Goal: Task Accomplishment & Management: Manage account settings

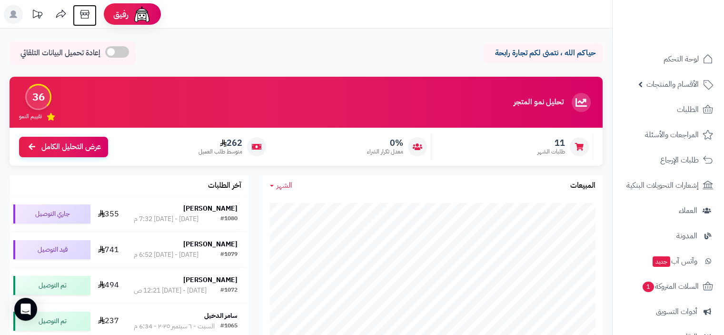
click at [89, 16] on icon at bounding box center [84, 14] width 19 height 19
click at [673, 83] on span "الأقسام والمنتجات" at bounding box center [673, 84] width 52 height 13
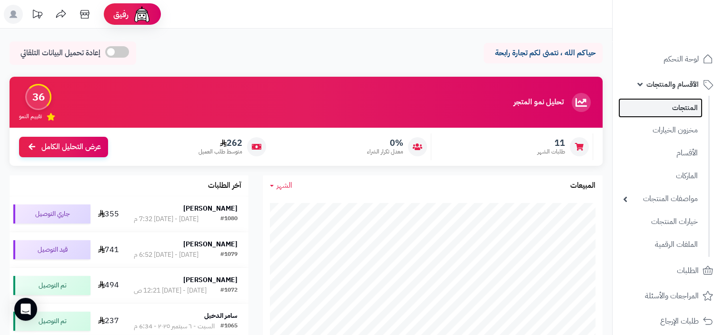
click at [682, 108] on link "المنتجات" at bounding box center [661, 108] width 84 height 20
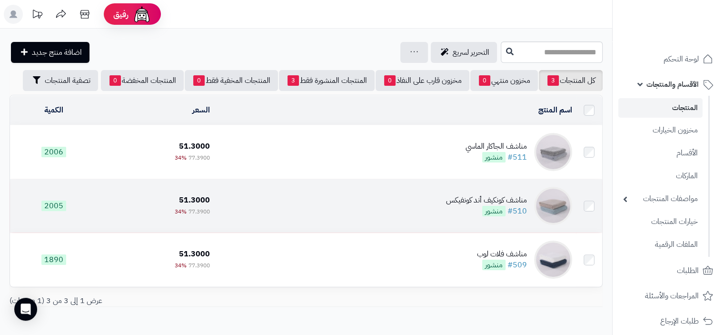
click at [469, 198] on div "مناشف كونكيف أند كونفيكس" at bounding box center [486, 200] width 81 height 11
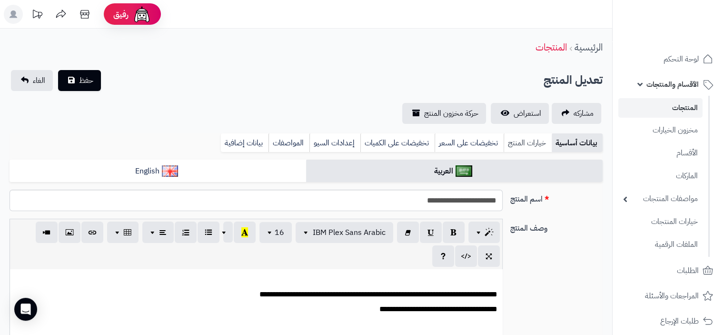
click at [515, 139] on link "خيارات المنتج" at bounding box center [528, 142] width 48 height 19
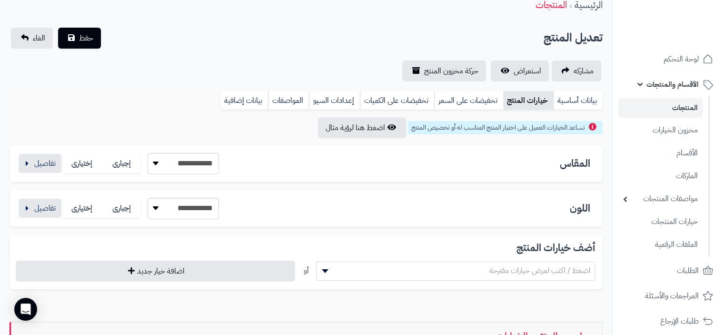
scroll to position [20, 0]
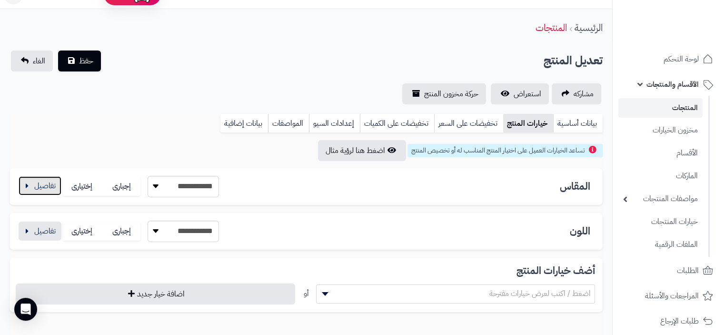
click at [29, 188] on button "button" at bounding box center [40, 185] width 43 height 19
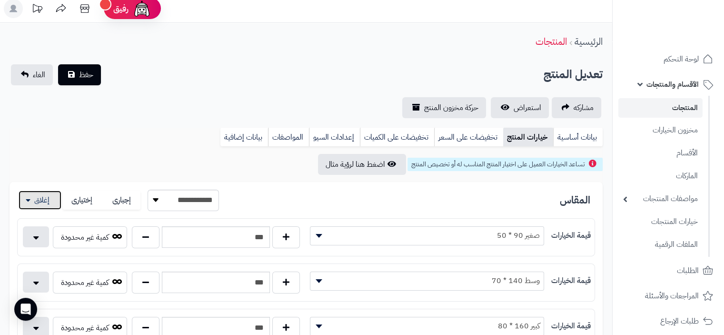
scroll to position [0, 0]
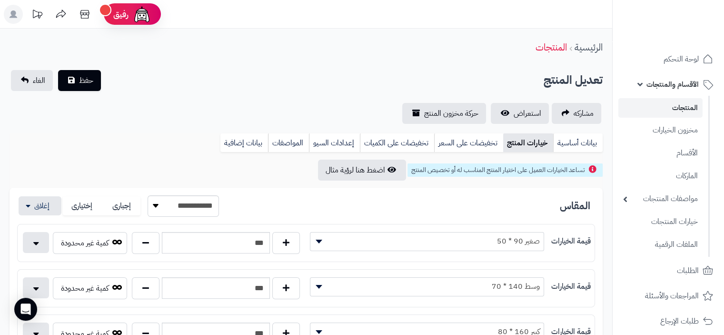
click at [683, 105] on link "المنتجات" at bounding box center [661, 108] width 84 height 20
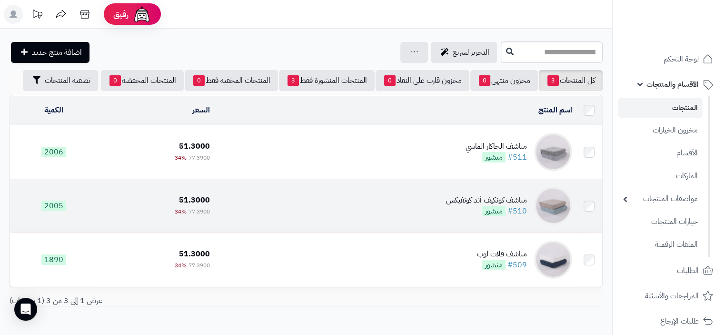
click at [467, 197] on div "مناشف كونكيف أند كونفيكس" at bounding box center [486, 200] width 81 height 11
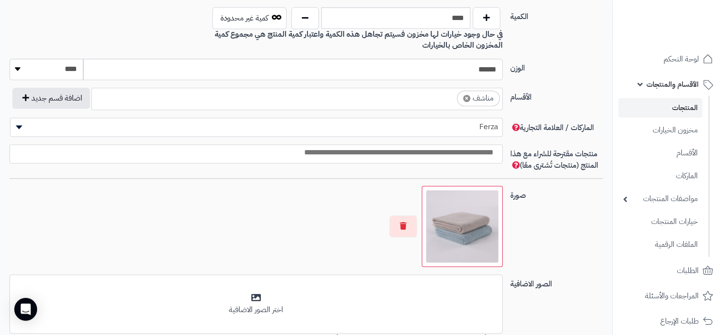
scroll to position [619, 0]
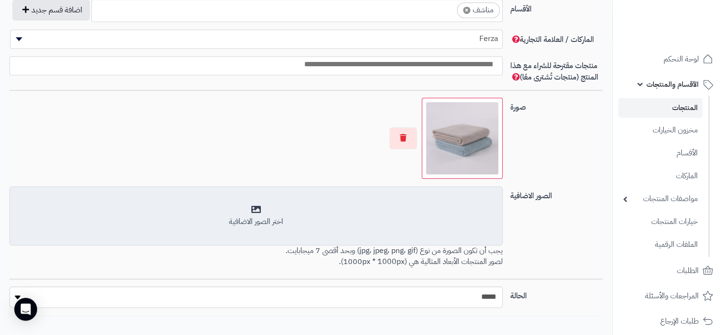
click at [250, 206] on div "اختر الصور الاضافية" at bounding box center [256, 216] width 481 height 22
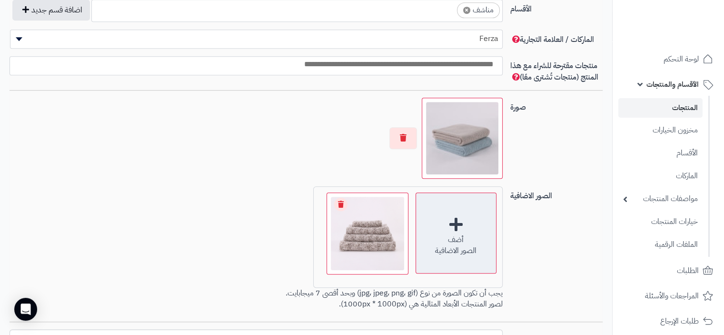
click at [453, 218] on div "أضف الصور الاضافية" at bounding box center [456, 232] width 81 height 81
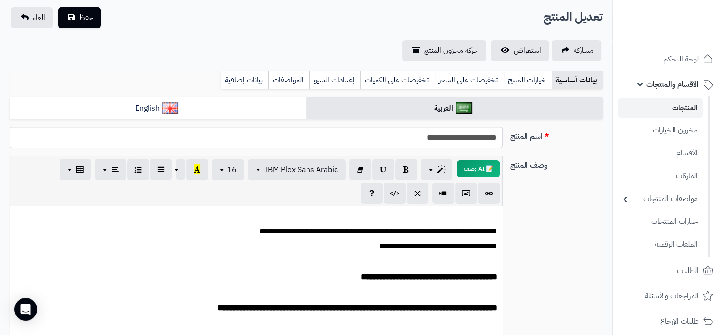
scroll to position [0, 0]
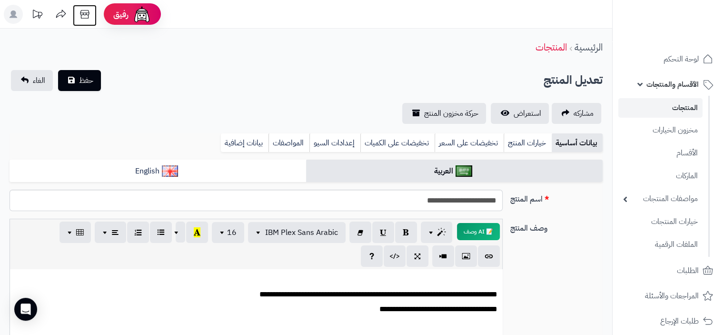
click at [88, 17] on icon at bounding box center [84, 14] width 19 height 19
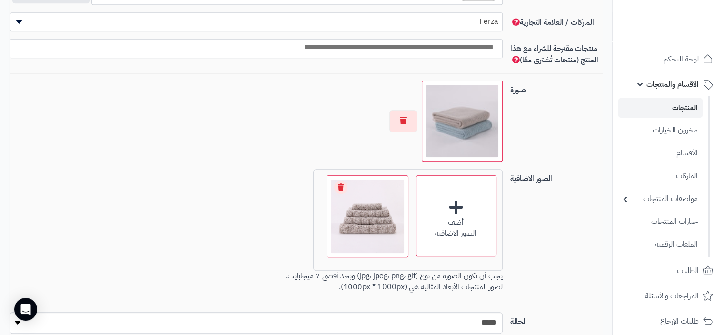
scroll to position [714, 0]
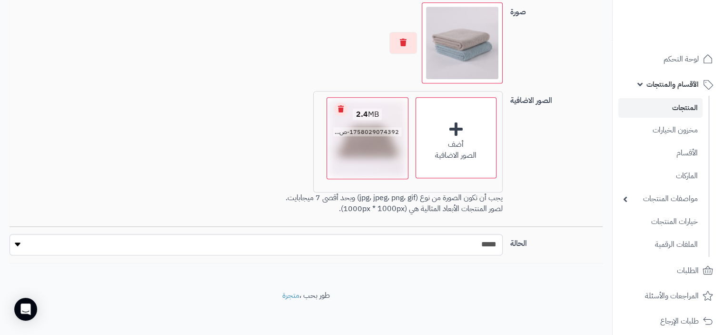
click at [340, 107] on link "Remove file" at bounding box center [340, 108] width 13 height 13
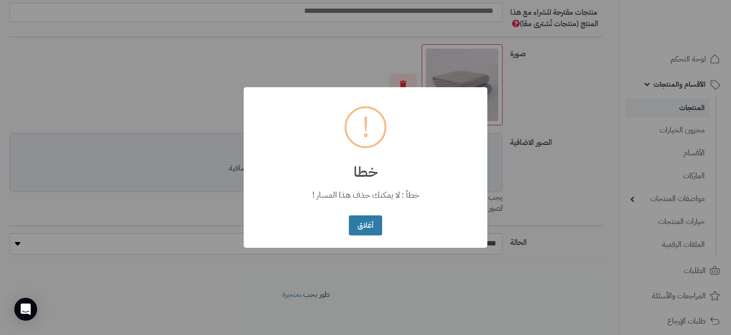
click at [373, 224] on button "أغلاق" at bounding box center [365, 225] width 33 height 20
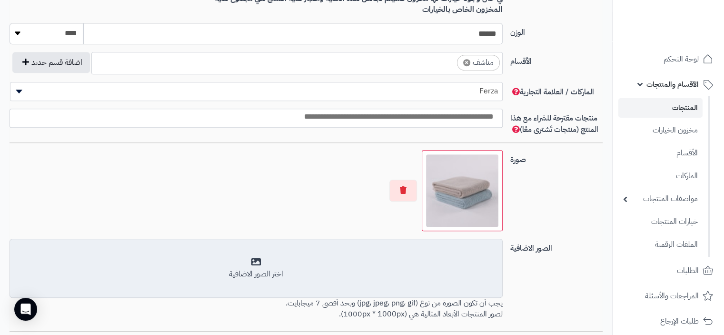
scroll to position [571, 0]
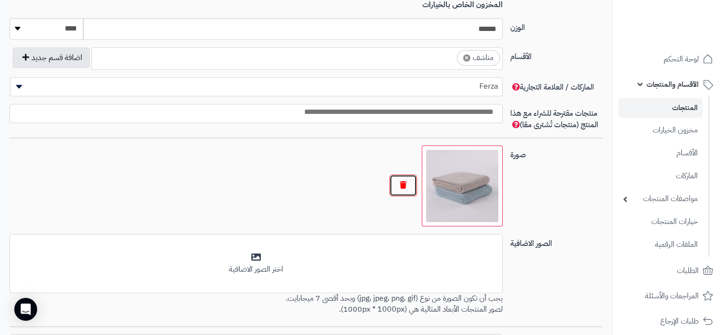
click at [407, 188] on button "button" at bounding box center [403, 185] width 28 height 22
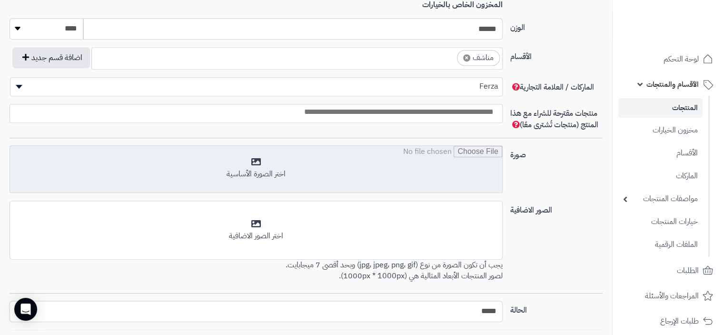
click at [255, 161] on input "file" at bounding box center [256, 170] width 492 height 48
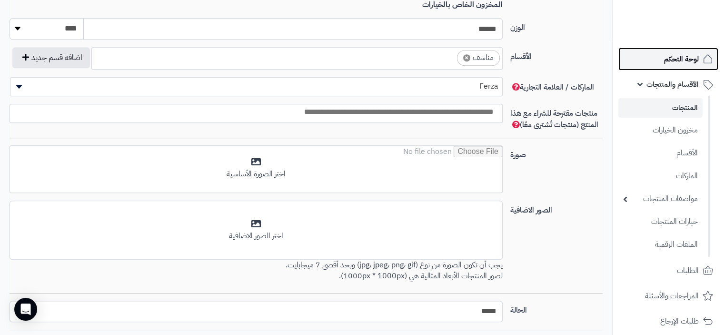
click at [680, 59] on span "لوحة التحكم" at bounding box center [681, 58] width 35 height 13
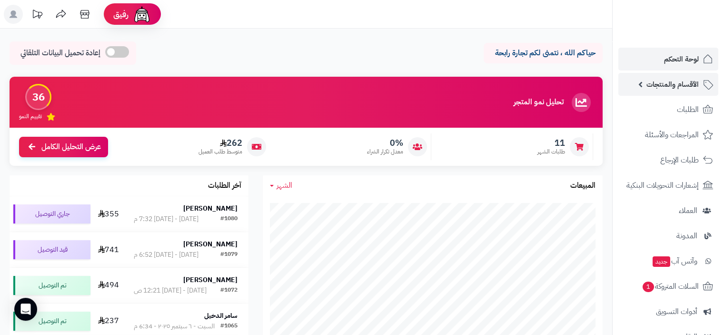
click at [677, 79] on span "الأقسام والمنتجات" at bounding box center [673, 84] width 52 height 13
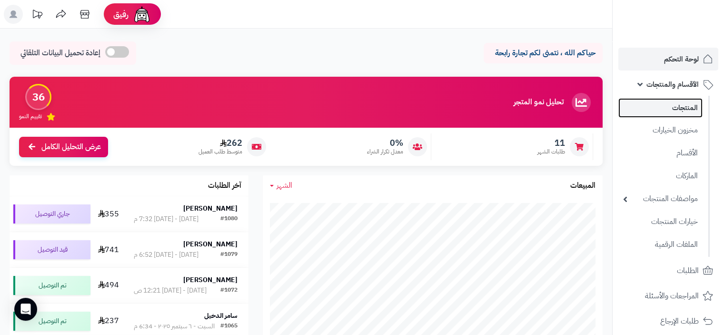
click at [681, 110] on link "المنتجات" at bounding box center [661, 108] width 84 height 20
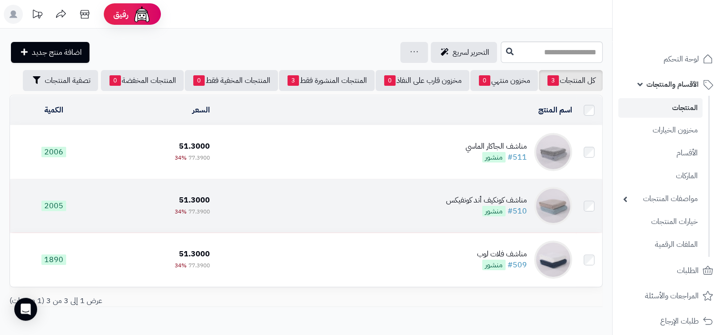
click at [446, 208] on td "مناشف كونكيف أند كونفيكس #510 منشور" at bounding box center [395, 205] width 362 height 53
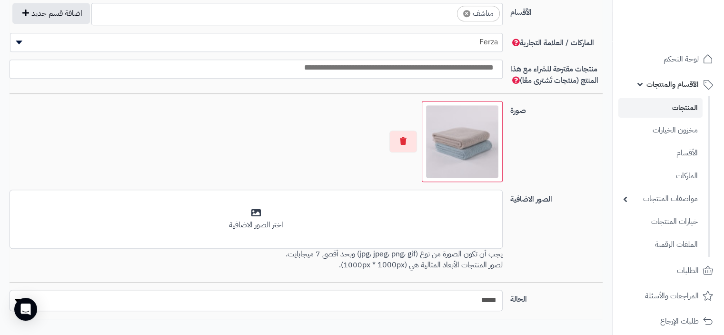
scroll to position [667, 0]
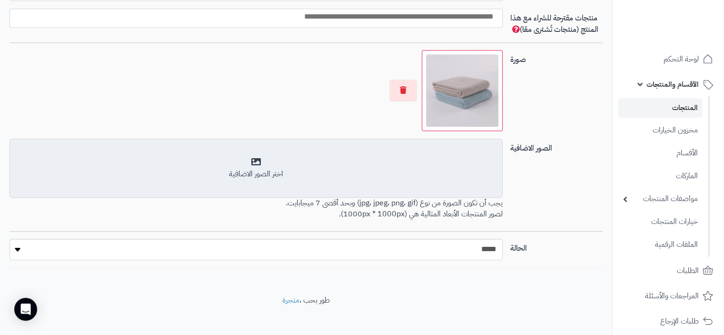
click at [253, 161] on div "اختر الصور الاضافية" at bounding box center [256, 168] width 481 height 22
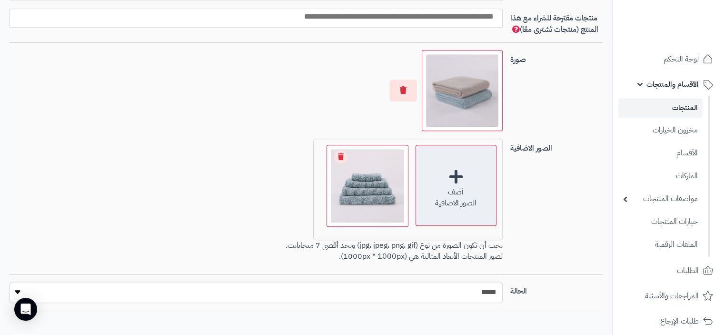
click at [459, 173] on div "أضف الصور الاضافية" at bounding box center [456, 185] width 81 height 81
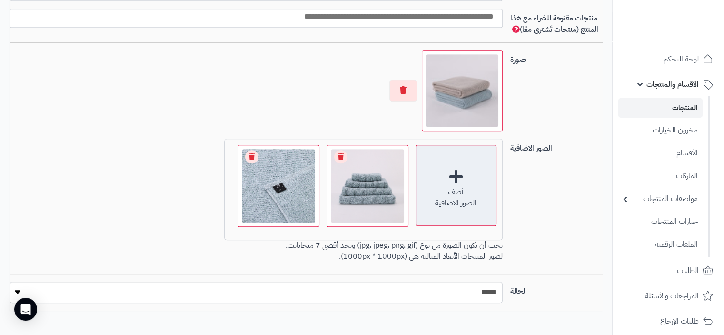
click at [456, 176] on div "أضف الصور الاضافية" at bounding box center [456, 185] width 81 height 81
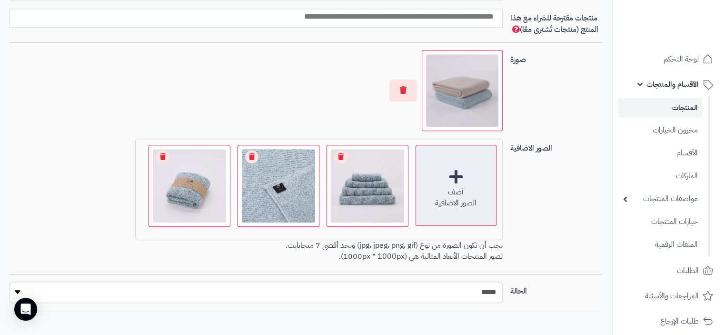
click at [459, 174] on div "أضف الصور الاضافية" at bounding box center [456, 185] width 81 height 81
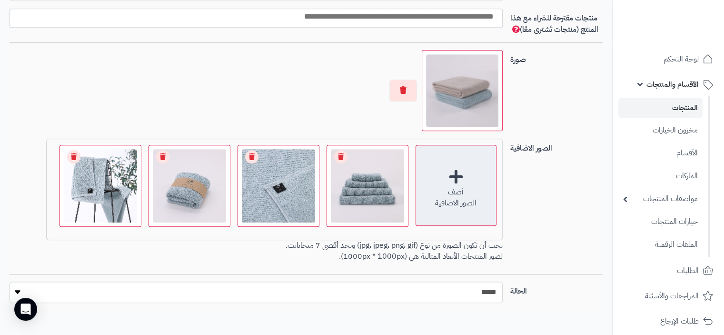
click at [456, 175] on div "أضف الصور الاضافية" at bounding box center [456, 185] width 81 height 81
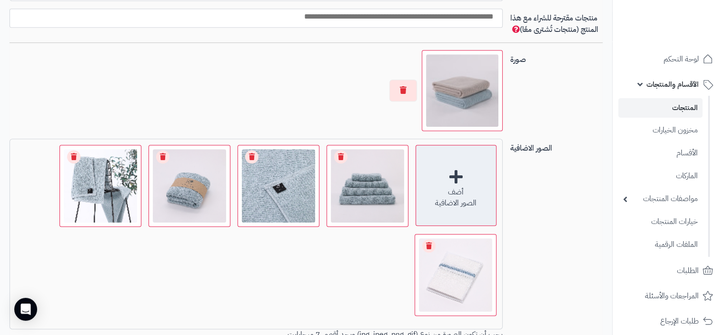
click at [454, 173] on div "أضف الصور الاضافية" at bounding box center [456, 185] width 81 height 81
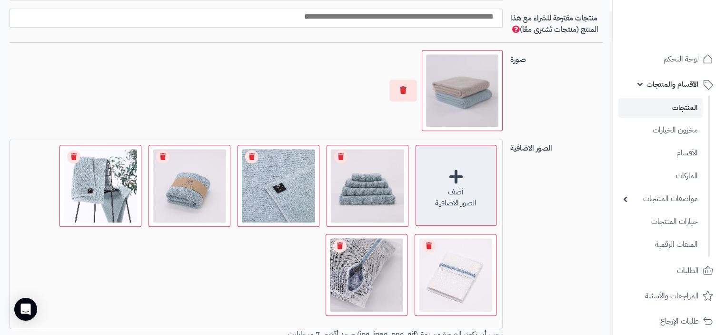
click at [459, 177] on div "أضف الصور الاضافية" at bounding box center [456, 185] width 81 height 81
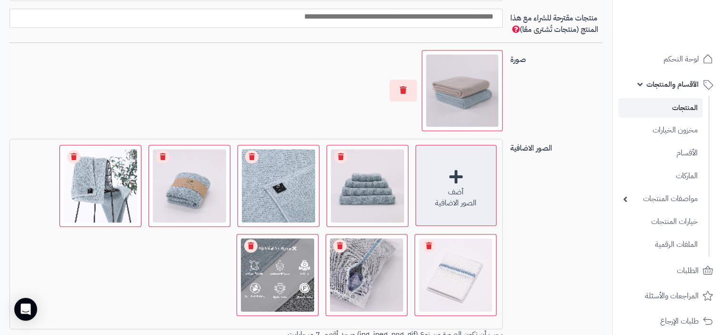
click at [453, 175] on div "أضف الصور الاضافية" at bounding box center [456, 185] width 81 height 81
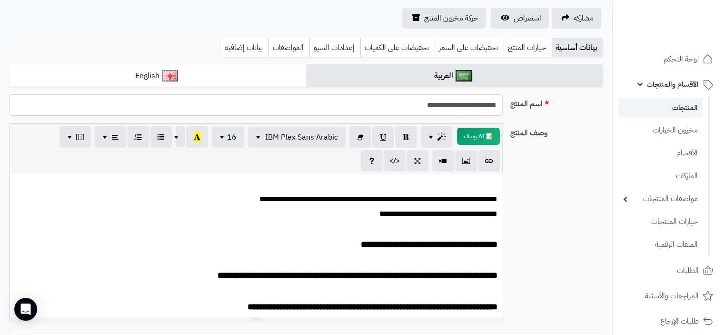
scroll to position [0, 0]
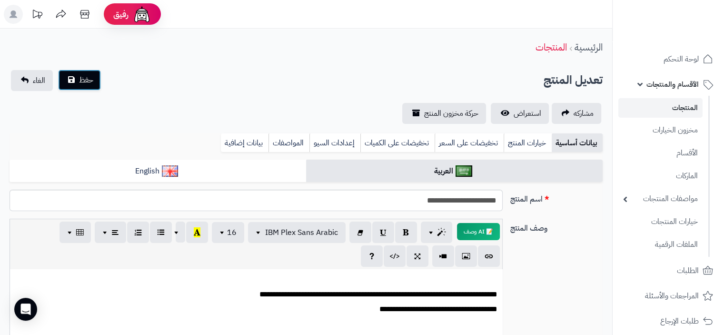
click at [86, 85] on span "حفظ" at bounding box center [86, 79] width 14 height 11
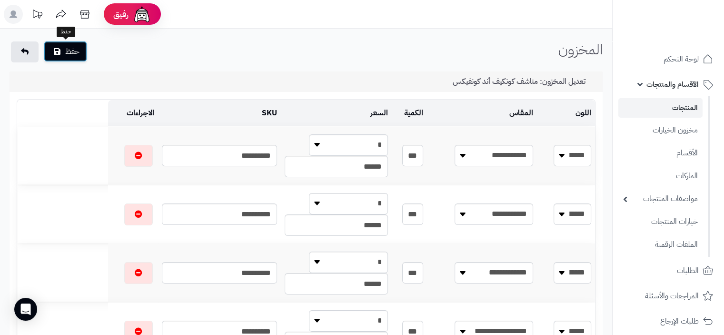
click at [80, 55] on button "حفظ" at bounding box center [65, 51] width 43 height 21
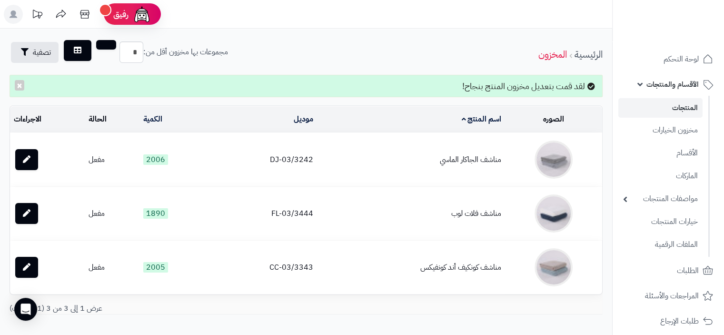
click at [689, 110] on link "المنتجات" at bounding box center [661, 108] width 84 height 20
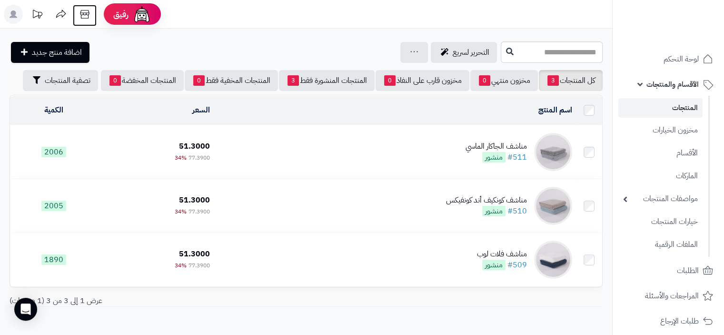
click at [86, 14] on icon at bounding box center [84, 14] width 9 height 9
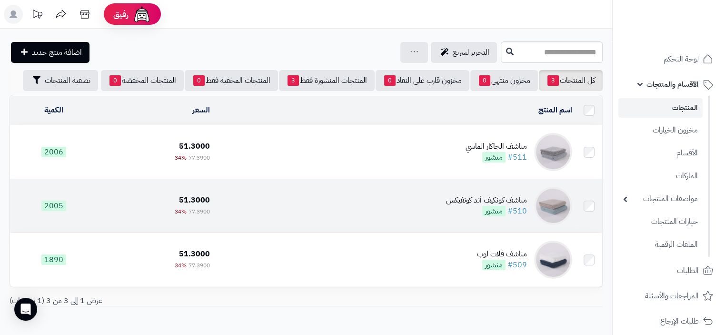
click at [467, 199] on div "مناشف كونكيف أند كونفيكس" at bounding box center [486, 200] width 81 height 11
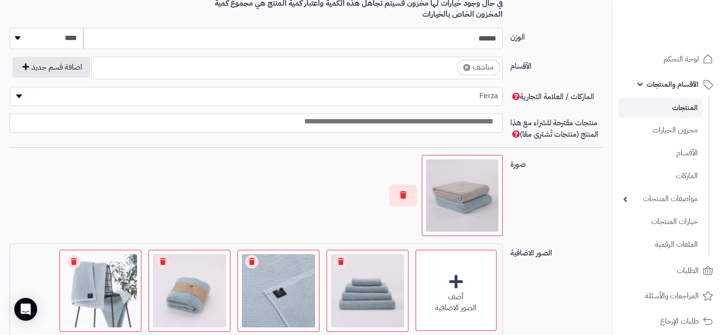
scroll to position [667, 0]
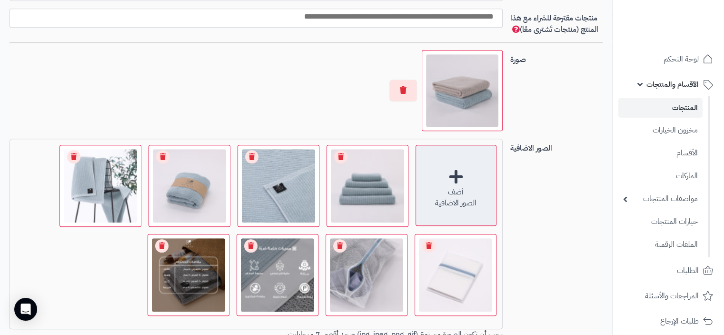
click at [457, 175] on div "أضف الصور الاضافية" at bounding box center [456, 185] width 81 height 81
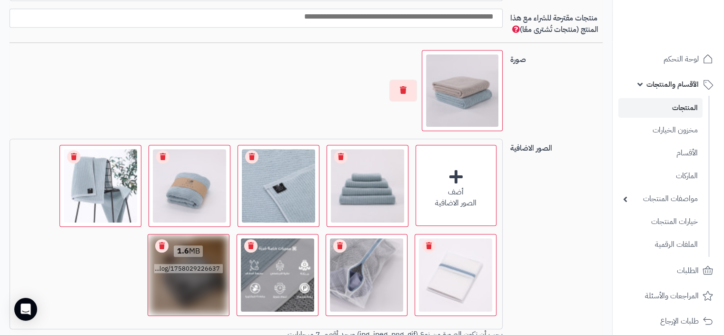
click at [164, 244] on link "Remove file" at bounding box center [161, 245] width 13 height 13
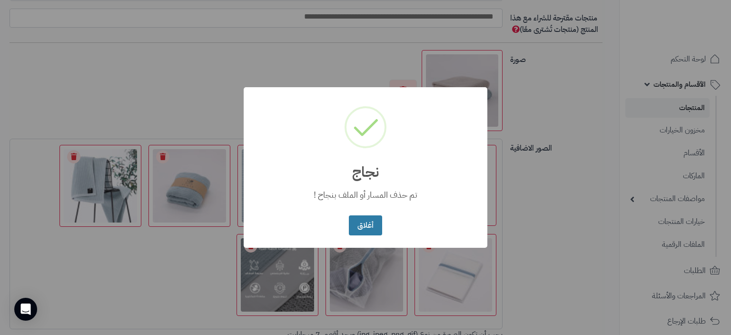
drag, startPoint x: 373, startPoint y: 222, endPoint x: 352, endPoint y: 225, distance: 21.2
click at [373, 222] on button "أغلاق" at bounding box center [365, 225] width 33 height 20
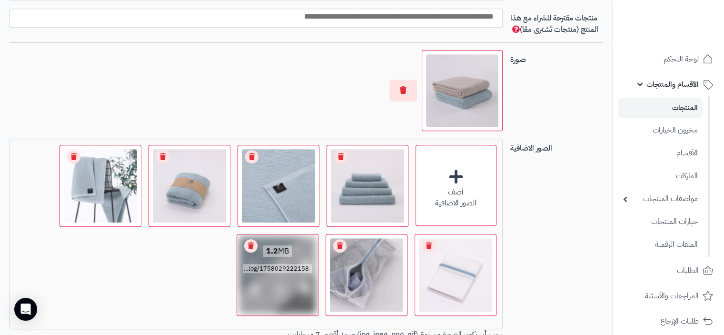
click at [250, 243] on link "Remove file" at bounding box center [250, 245] width 13 height 13
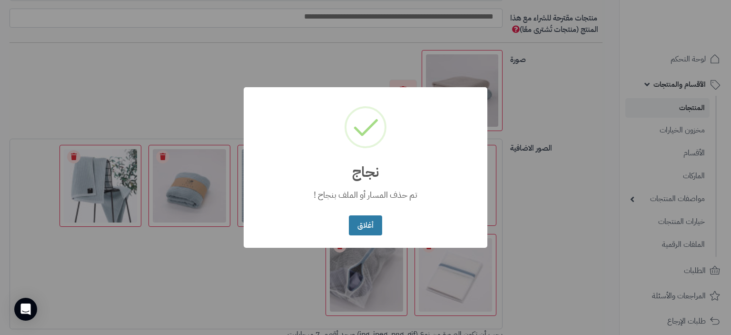
click at [372, 231] on button "أغلاق" at bounding box center [365, 225] width 33 height 20
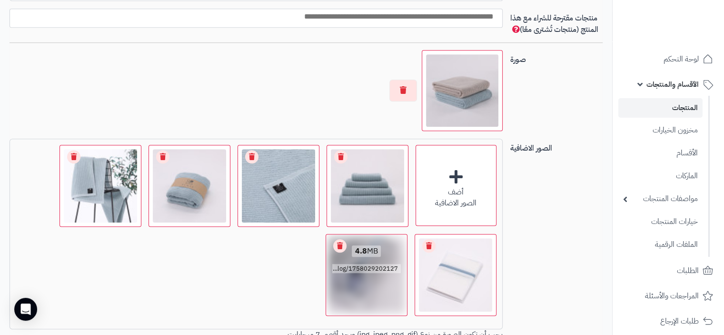
click at [338, 245] on link "Remove file" at bounding box center [339, 245] width 13 height 13
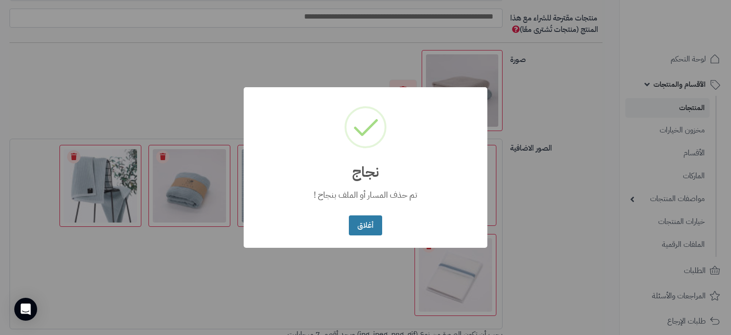
click at [368, 230] on button "أغلاق" at bounding box center [365, 225] width 33 height 20
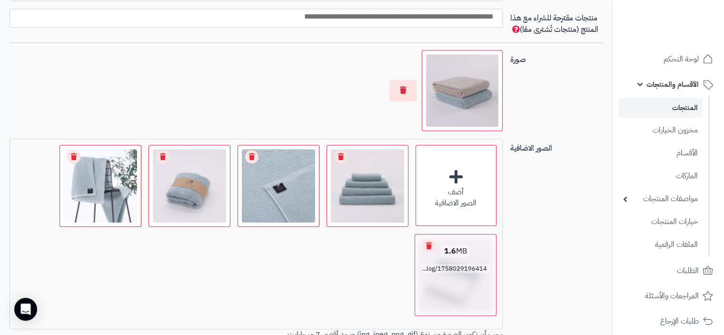
click at [429, 245] on link "Remove file" at bounding box center [428, 245] width 13 height 13
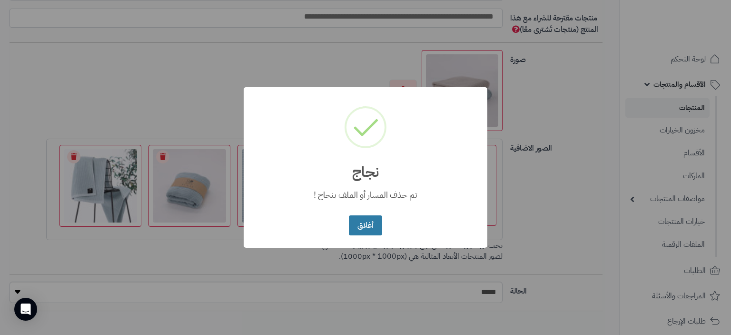
click at [371, 224] on button "أغلاق" at bounding box center [365, 225] width 33 height 20
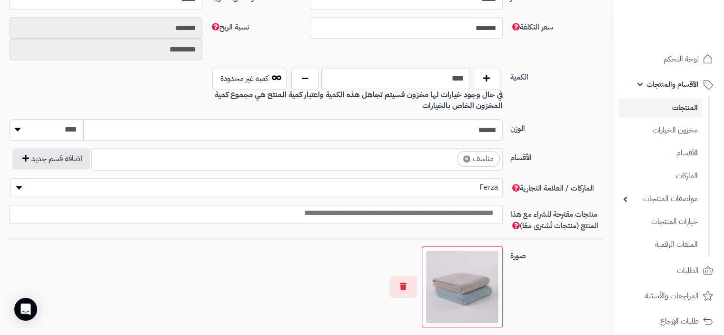
scroll to position [619, 0]
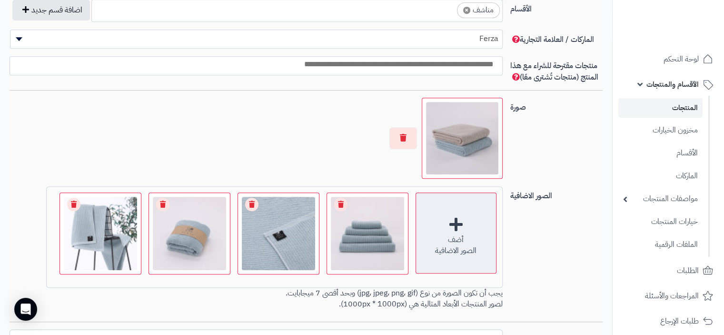
click at [458, 222] on div "أضف الصور الاضافية" at bounding box center [456, 232] width 81 height 81
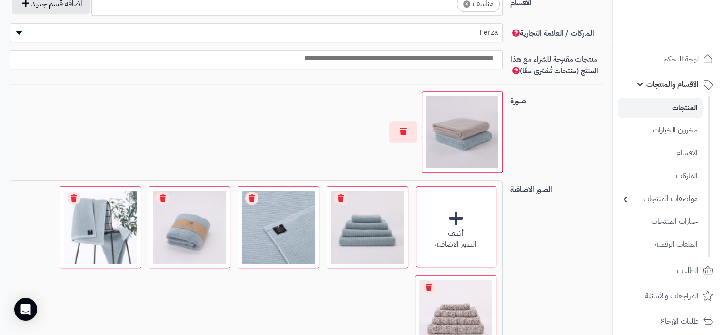
scroll to position [714, 0]
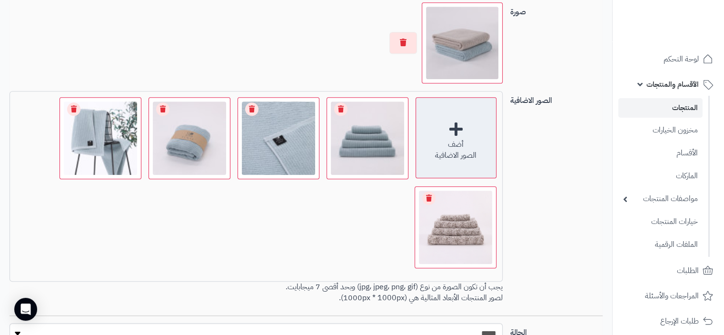
click at [457, 123] on div "أضف الصور الاضافية" at bounding box center [456, 137] width 81 height 81
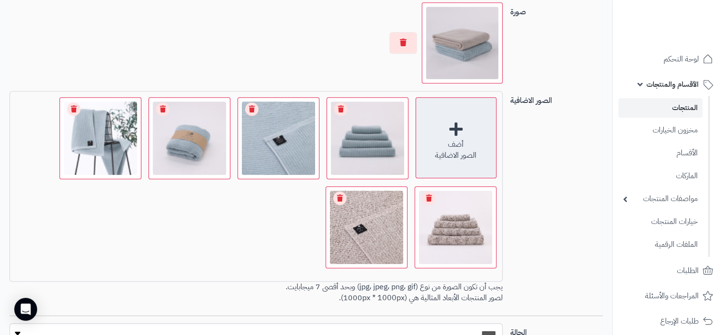
click at [457, 125] on div "أضف الصور الاضافية" at bounding box center [456, 137] width 81 height 81
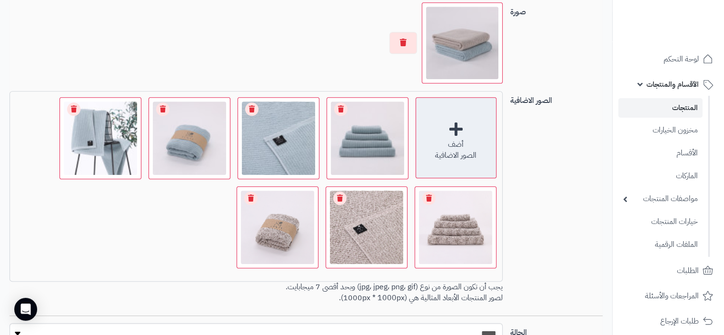
click at [453, 126] on div "أضف الصور الاضافية" at bounding box center [456, 137] width 81 height 81
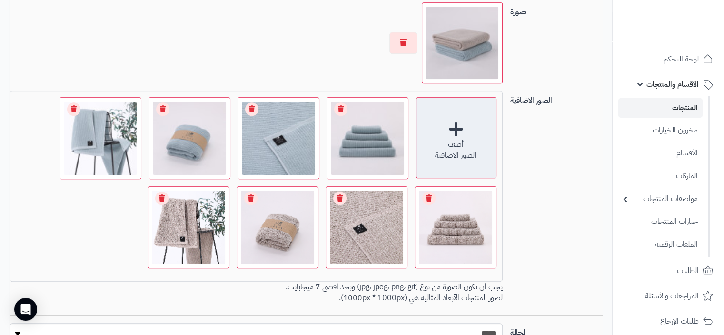
click at [457, 127] on div "أضف الصور الاضافية" at bounding box center [456, 137] width 81 height 81
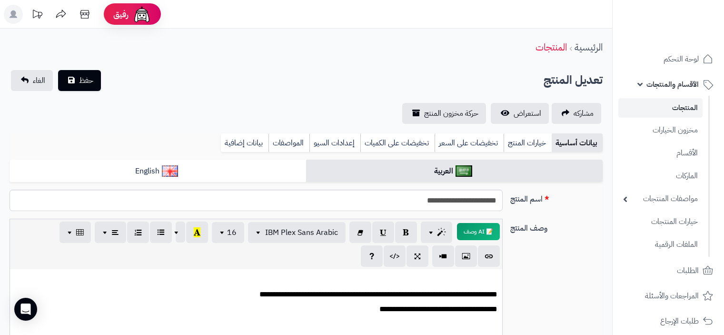
scroll to position [714, 0]
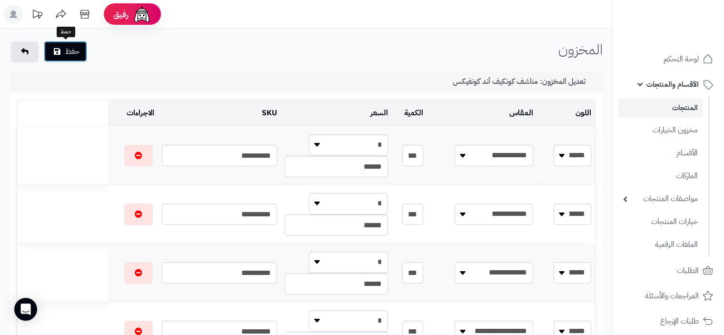
click at [78, 56] on button "حفظ" at bounding box center [65, 51] width 43 height 21
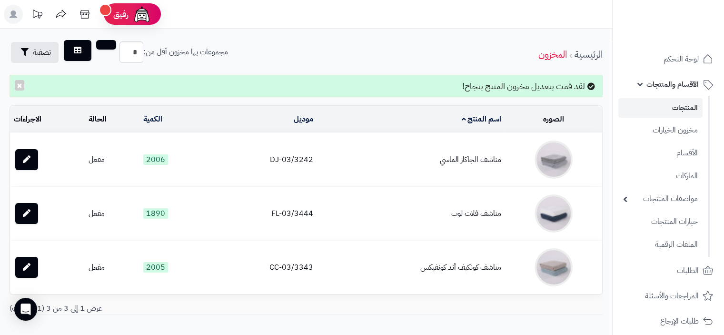
click at [692, 107] on link "المنتجات" at bounding box center [661, 108] width 84 height 20
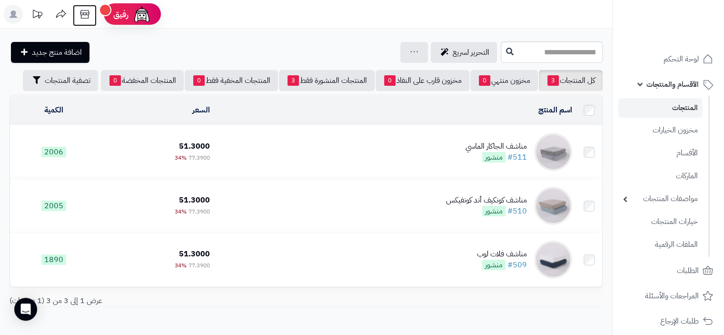
click at [84, 12] on icon at bounding box center [84, 14] width 19 height 19
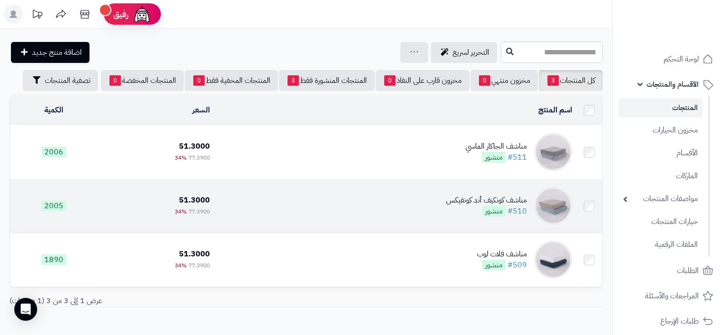
click at [503, 201] on div "مناشف كونكيف أند كونفيكس" at bounding box center [486, 200] width 81 height 11
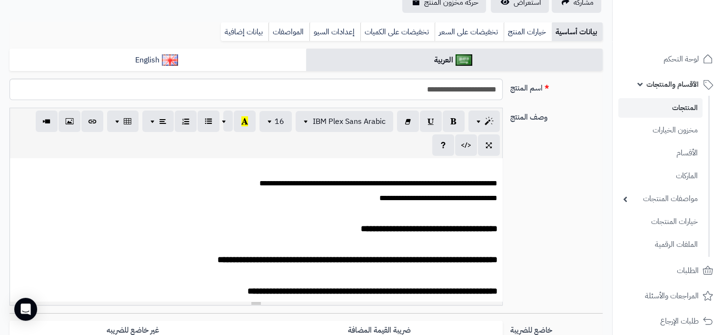
scroll to position [95, 0]
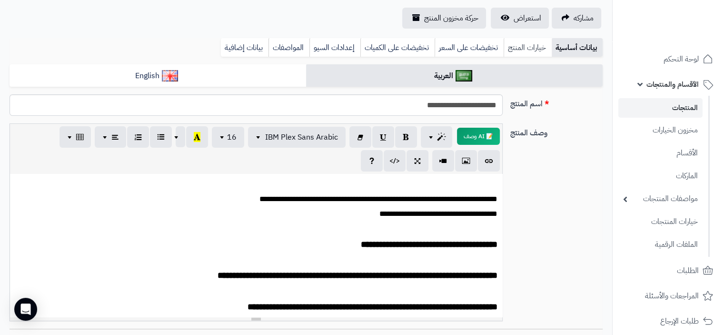
click at [528, 47] on link "خيارات المنتج" at bounding box center [528, 47] width 48 height 19
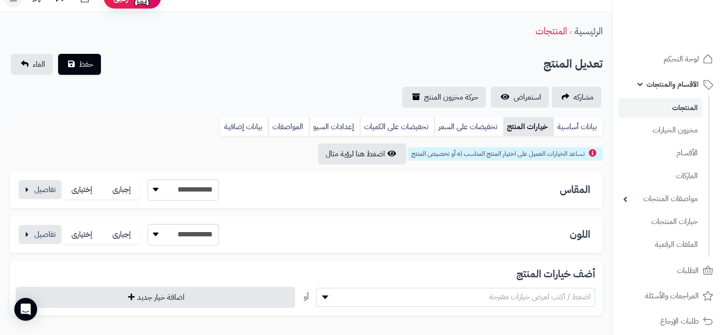
scroll to position [0, 0]
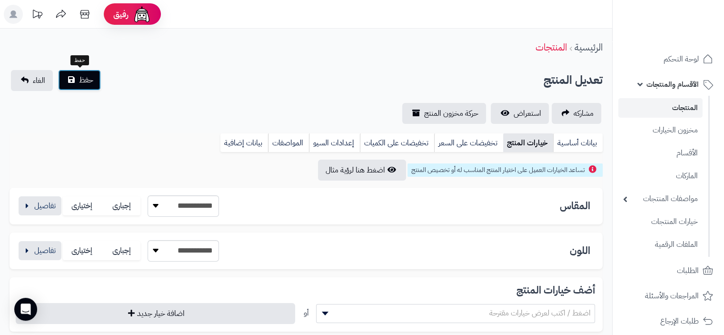
click at [90, 85] on span "حفظ" at bounding box center [86, 79] width 14 height 11
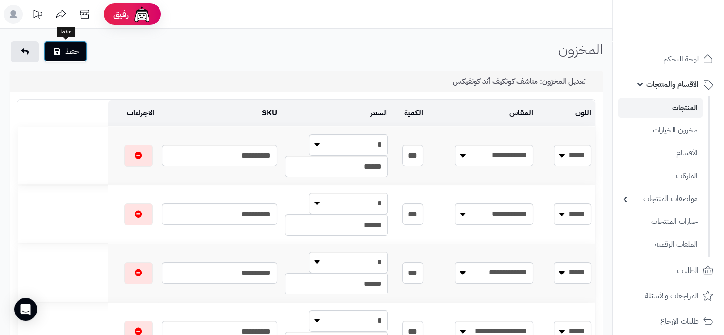
click at [68, 57] on button "حفظ" at bounding box center [65, 51] width 43 height 21
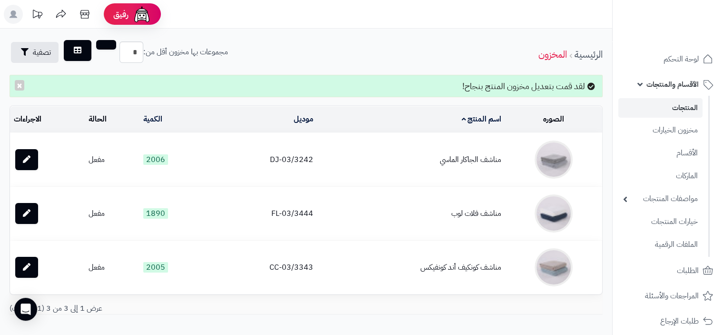
click at [684, 105] on link "المنتجات" at bounding box center [661, 108] width 84 height 20
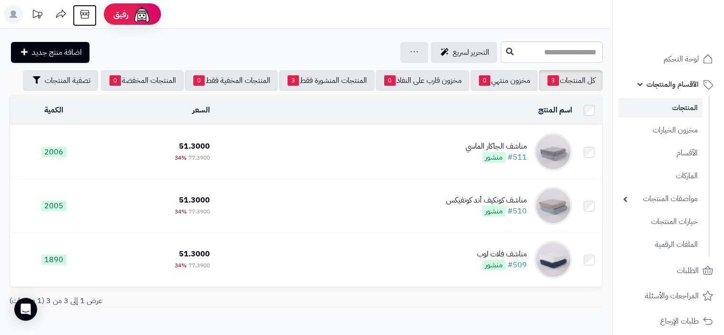
click at [87, 14] on icon at bounding box center [84, 14] width 19 height 19
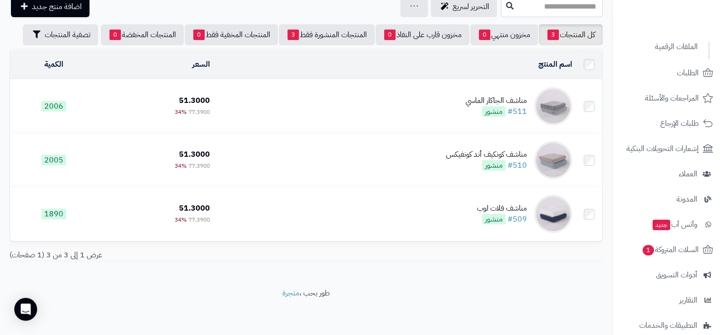
scroll to position [287, 0]
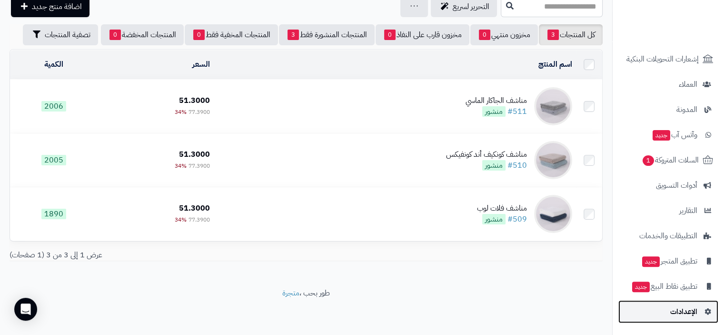
click at [687, 308] on span "الإعدادات" at bounding box center [683, 311] width 27 height 13
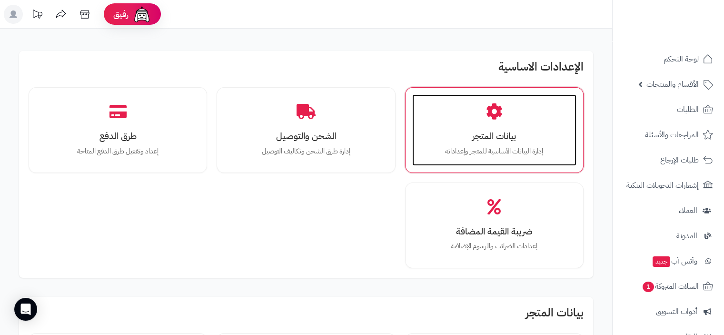
click at [501, 137] on h3 "بيانات المتجر" at bounding box center [494, 136] width 145 height 10
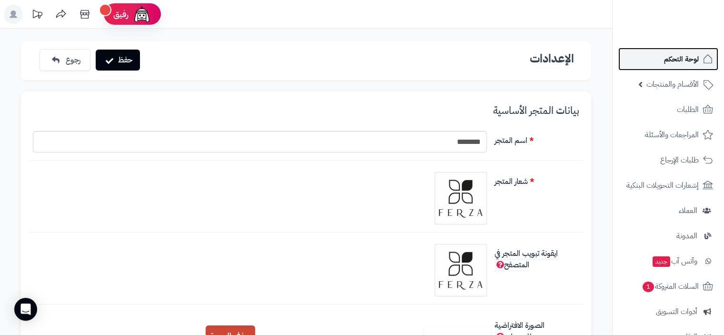
click at [674, 60] on span "لوحة التحكم" at bounding box center [681, 58] width 35 height 13
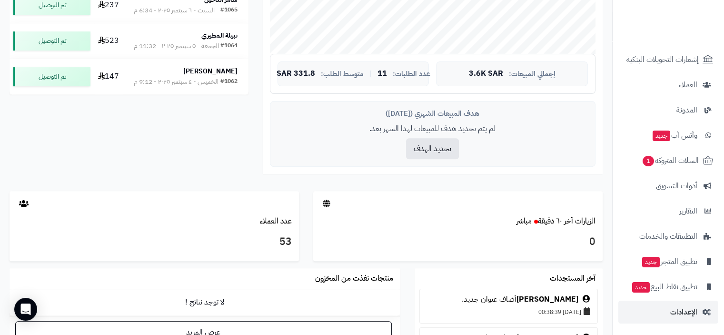
scroll to position [333, 0]
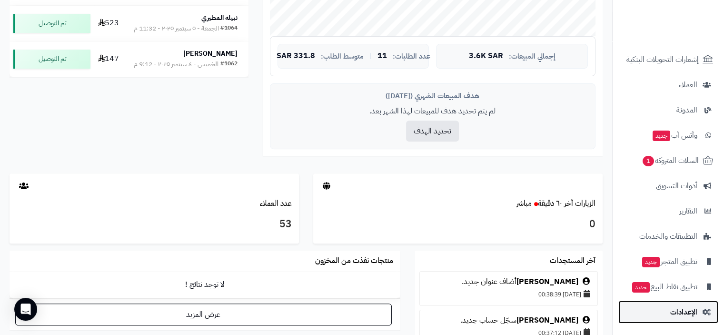
click at [689, 313] on span "الإعدادات" at bounding box center [683, 311] width 27 height 13
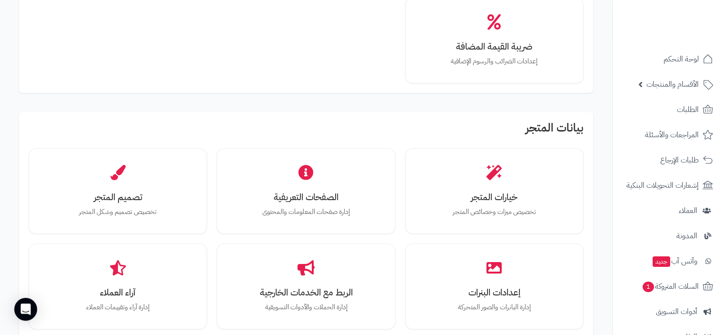
scroll to position [190, 0]
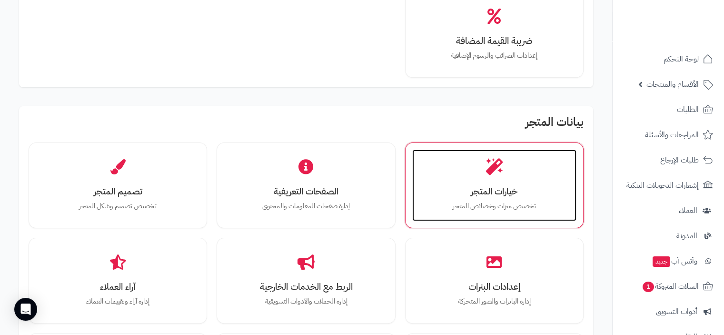
click at [480, 187] on h3 "خيارات المتجر" at bounding box center [494, 191] width 145 height 10
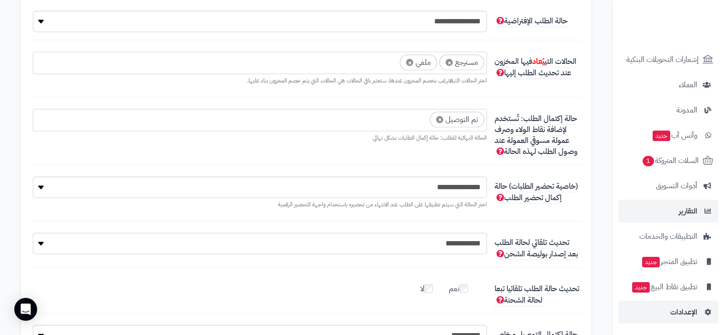
scroll to position [1989, 0]
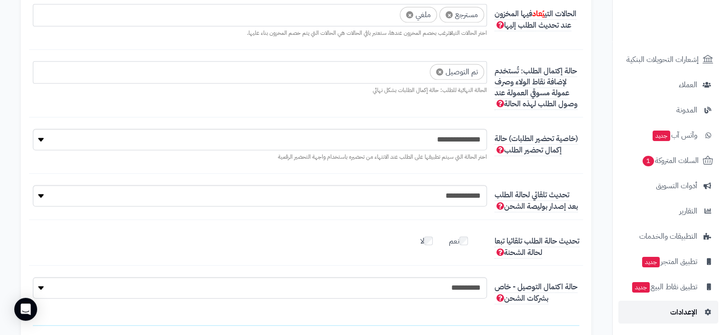
click at [679, 310] on span "الإعدادات" at bounding box center [683, 311] width 27 height 13
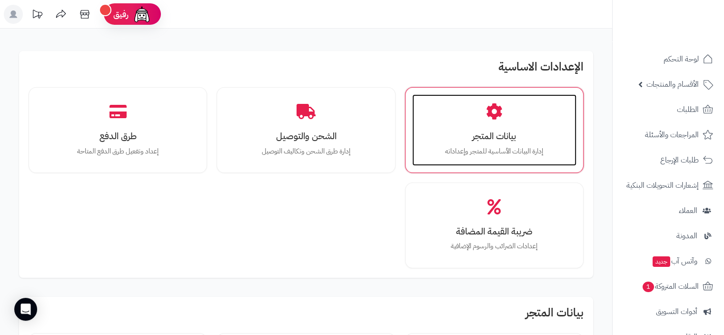
click at [499, 137] on h3 "بيانات المتجر" at bounding box center [494, 136] width 145 height 10
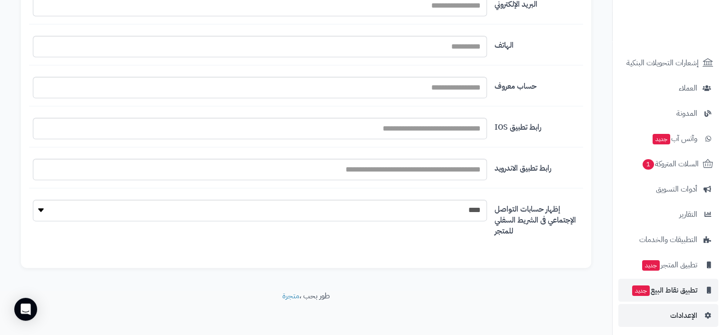
scroll to position [126, 0]
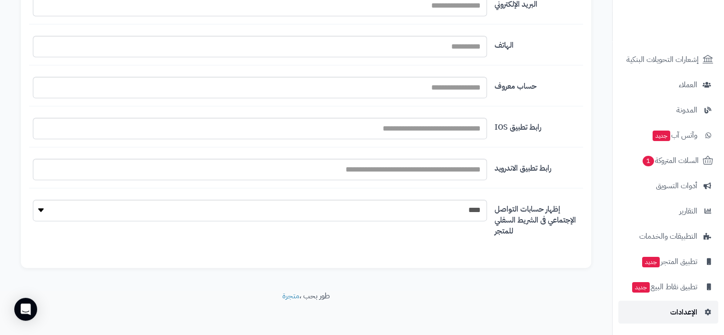
click at [689, 313] on span "الإعدادات" at bounding box center [683, 311] width 27 height 13
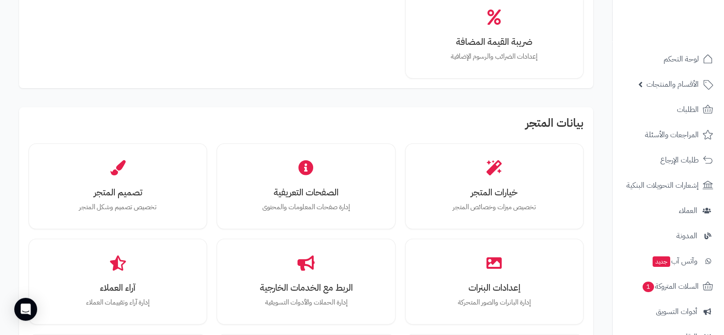
scroll to position [190, 0]
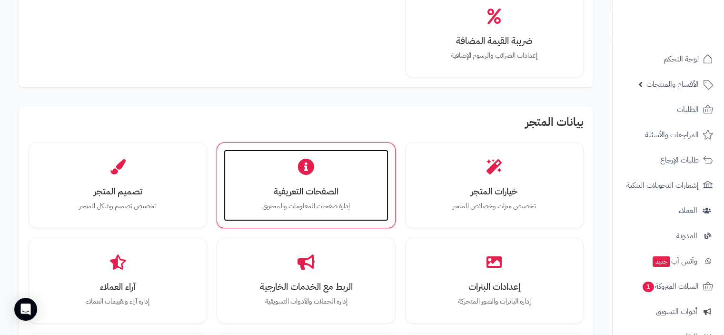
click at [306, 189] on h3 "الصفحات التعريفية" at bounding box center [305, 191] width 145 height 10
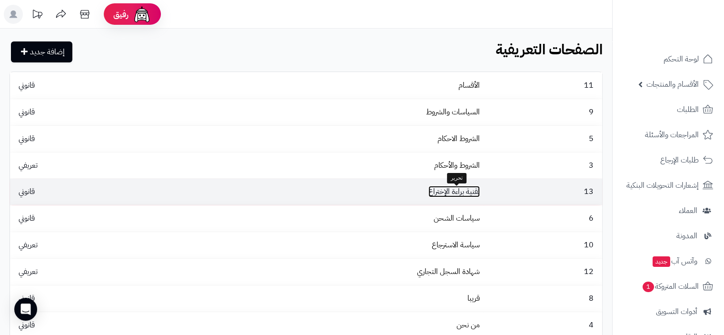
click at [451, 193] on link "تقنية براءة الإختراع" at bounding box center [454, 191] width 51 height 11
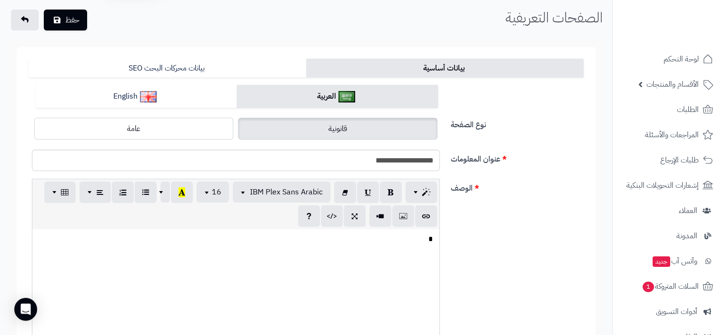
scroll to position [95, 0]
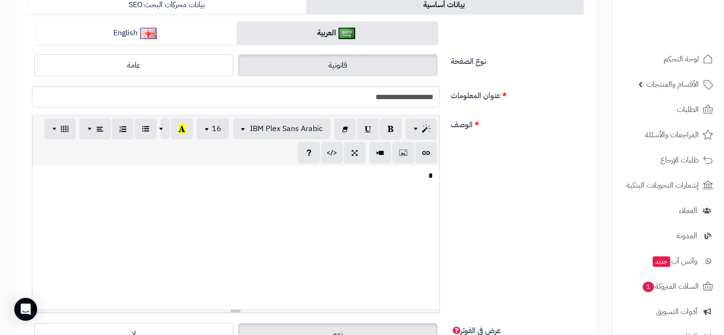
click at [420, 178] on p at bounding box center [236, 175] width 398 height 11
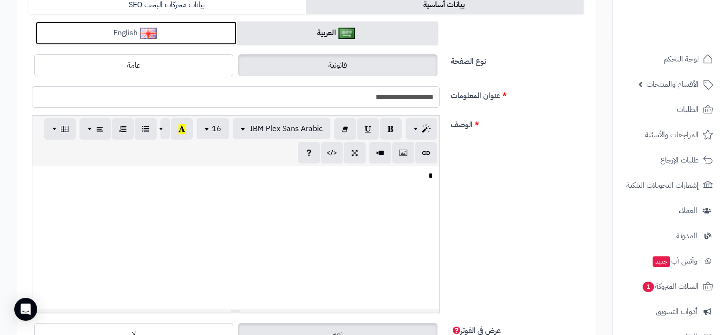
click at [179, 33] on link "English" at bounding box center [136, 32] width 201 height 23
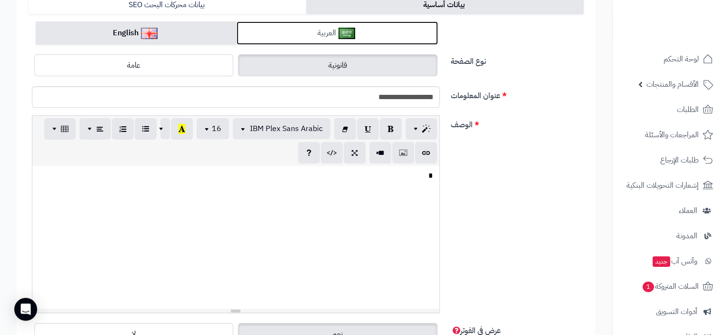
click at [284, 33] on link "العربية" at bounding box center [337, 32] width 201 height 23
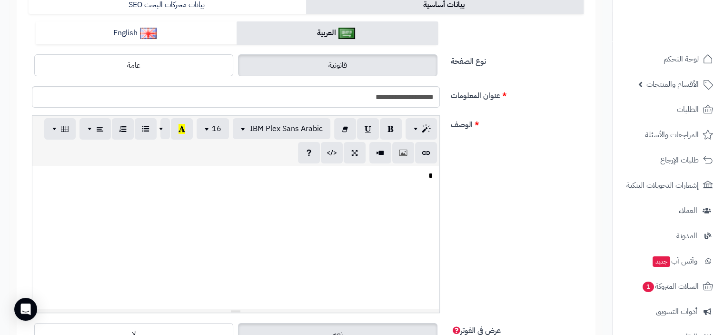
drag, startPoint x: 424, startPoint y: 179, endPoint x: 409, endPoint y: 180, distance: 14.3
click at [423, 179] on p at bounding box center [236, 175] width 398 height 11
click at [402, 157] on icon "button" at bounding box center [403, 152] width 7 height 10
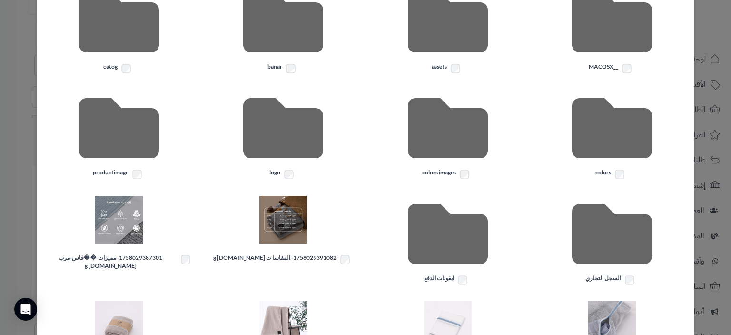
scroll to position [219, 0]
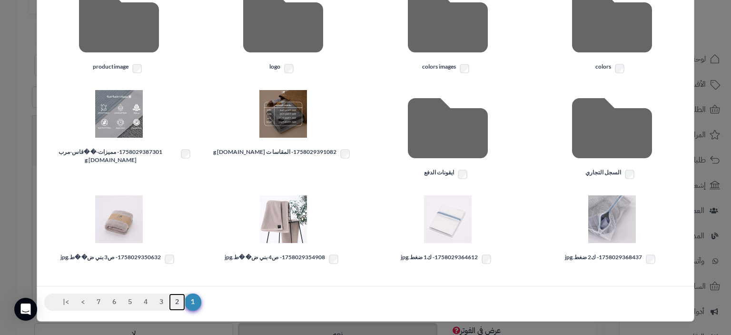
click at [185, 301] on link "2" at bounding box center [177, 301] width 16 height 17
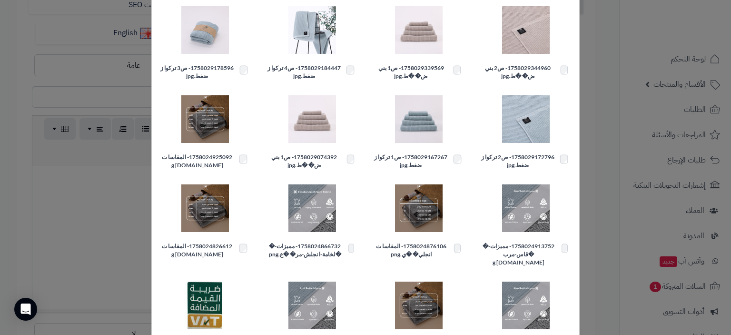
scroll to position [202, 0]
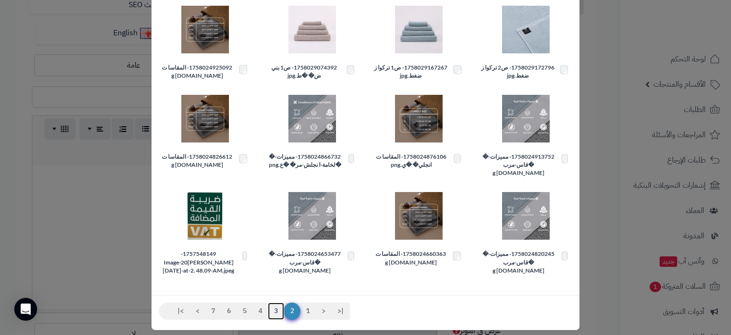
click at [280, 302] on link "3" at bounding box center [276, 310] width 16 height 17
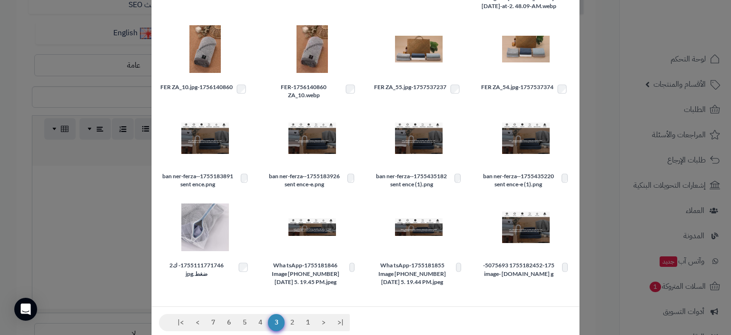
scroll to position [210, 0]
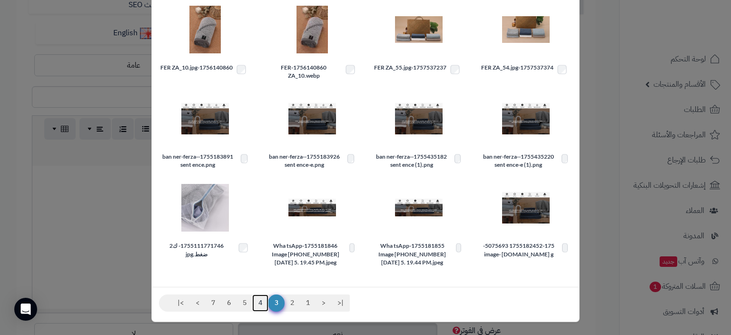
click at [263, 304] on link "4" at bounding box center [260, 302] width 16 height 17
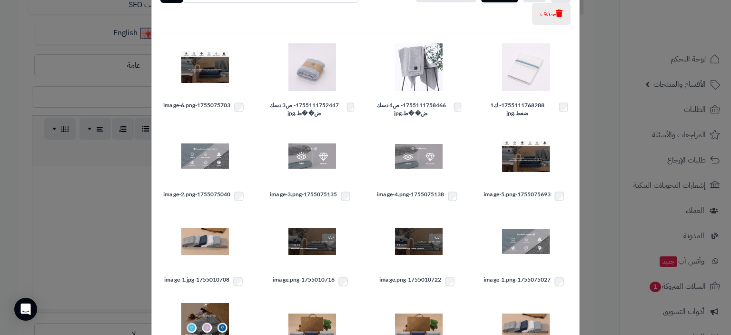
scroll to position [186, 0]
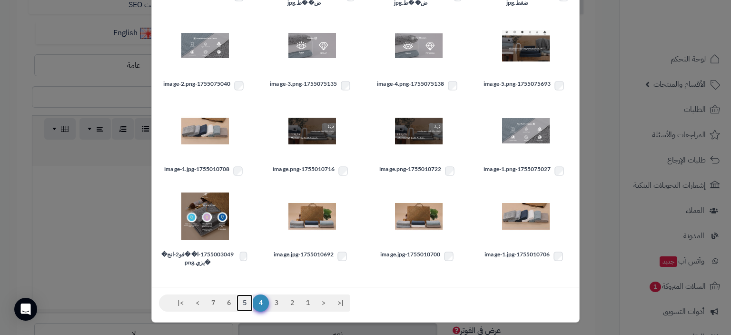
click at [250, 304] on link "5" at bounding box center [245, 302] width 16 height 17
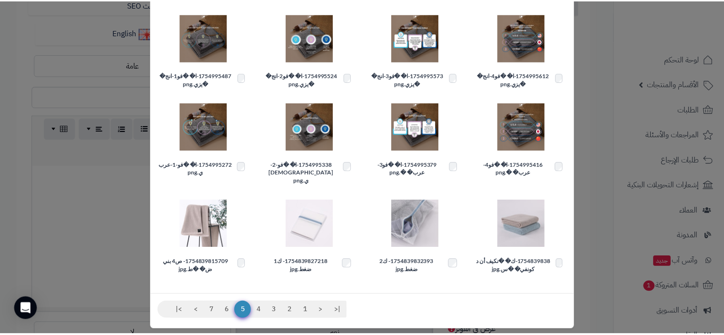
scroll to position [99, 0]
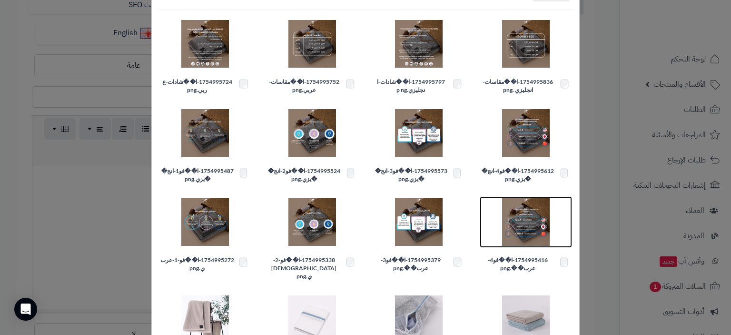
click at [541, 208] on img at bounding box center [526, 222] width 48 height 48
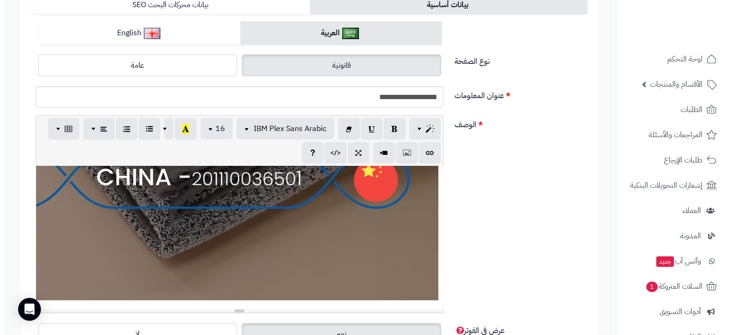
scroll to position [222, 0]
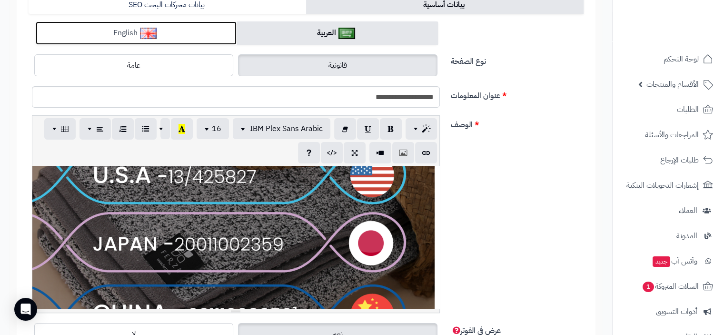
click at [160, 36] on link "English" at bounding box center [136, 32] width 201 height 23
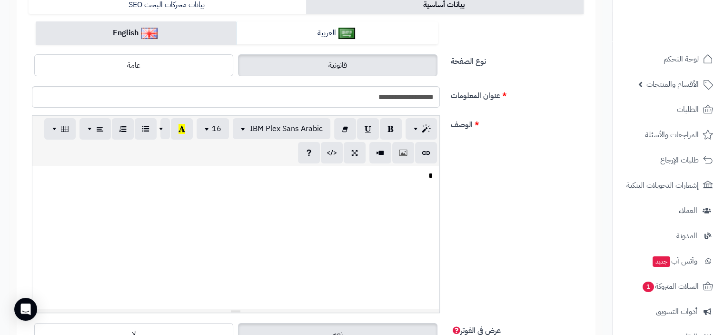
drag, startPoint x: 420, startPoint y: 185, endPoint x: 404, endPoint y: 188, distance: 16.9
click at [420, 185] on div at bounding box center [235, 237] width 407 height 143
click at [400, 160] on button "button" at bounding box center [403, 151] width 22 height 21
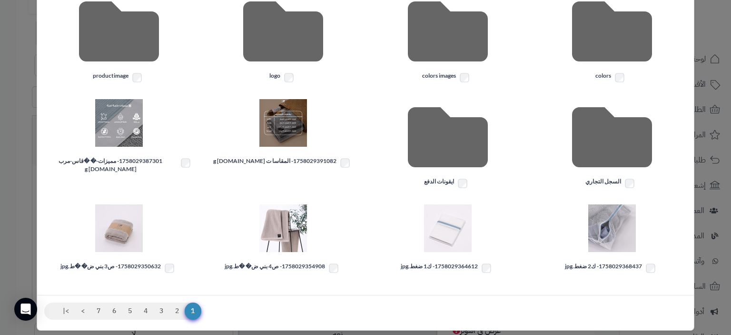
scroll to position [219, 0]
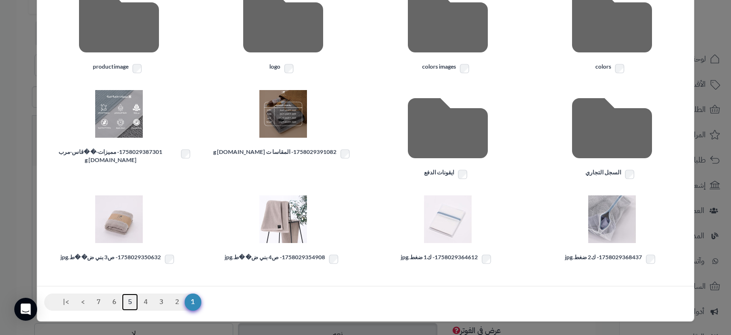
click at [136, 298] on link "5" at bounding box center [130, 301] width 16 height 17
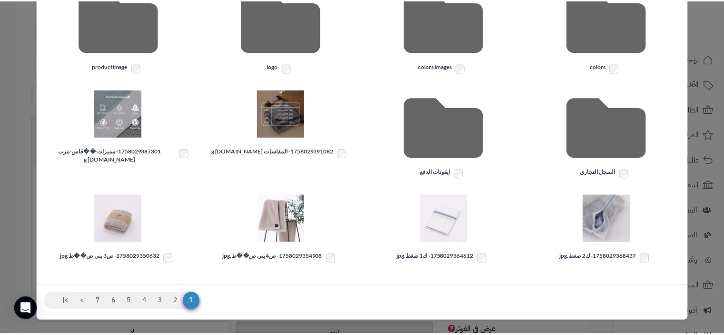
scroll to position [194, 0]
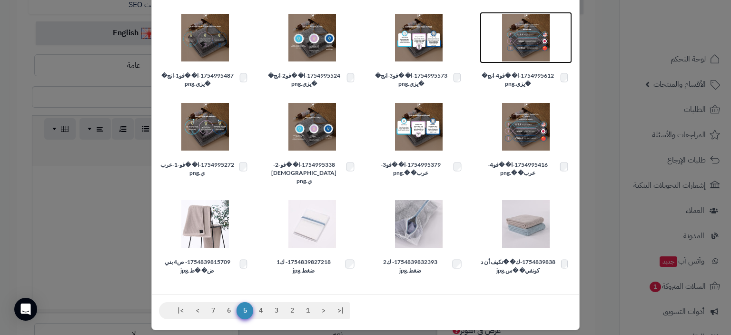
click at [531, 38] on img at bounding box center [526, 38] width 48 height 48
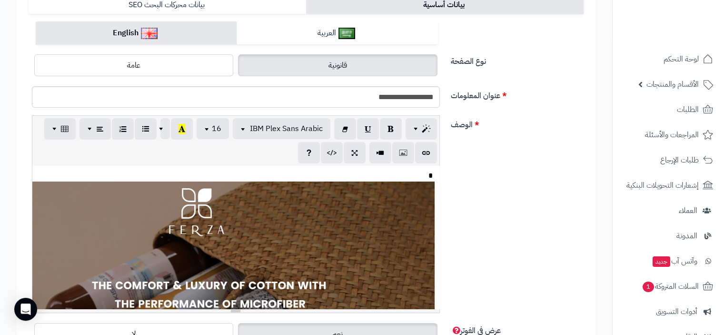
scroll to position [0, 0]
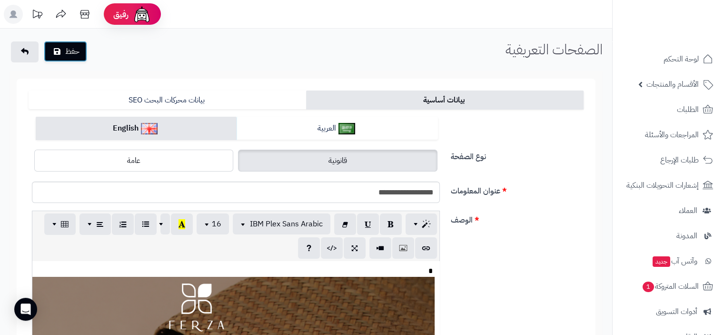
click at [74, 53] on button "حفظ" at bounding box center [65, 51] width 43 height 21
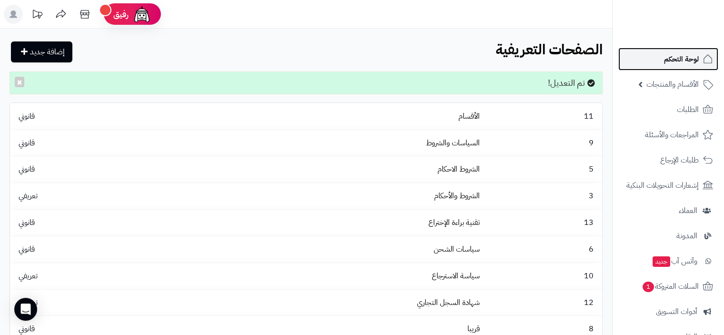
click at [680, 61] on span "لوحة التحكم" at bounding box center [681, 58] width 35 height 13
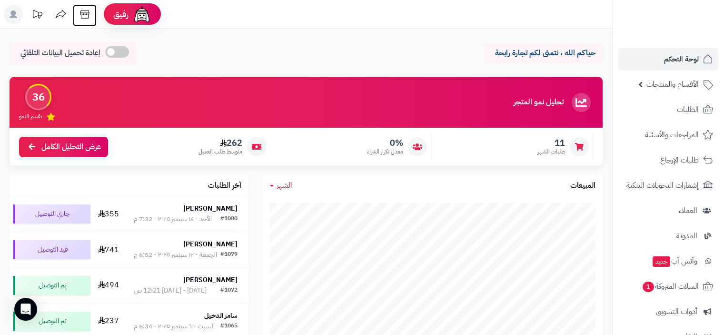
click at [82, 12] on icon at bounding box center [84, 14] width 19 height 19
click at [682, 83] on span "الأقسام والمنتجات" at bounding box center [673, 84] width 52 height 13
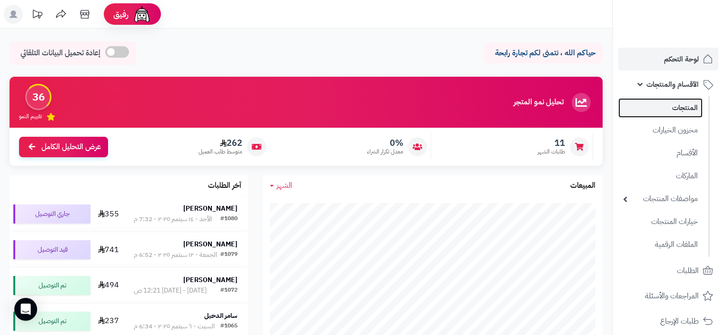
click at [691, 106] on link "المنتجات" at bounding box center [661, 108] width 84 height 20
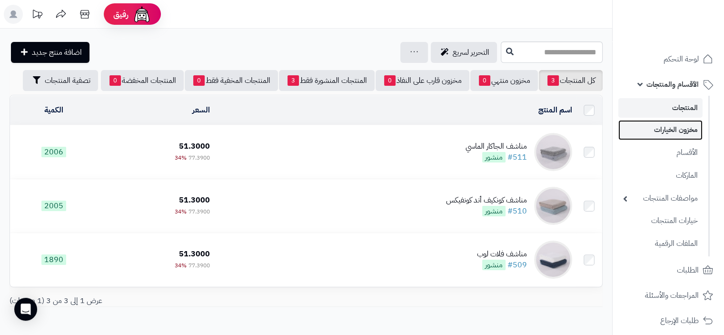
click at [687, 126] on link "مخزون الخيارات" at bounding box center [661, 130] width 84 height 20
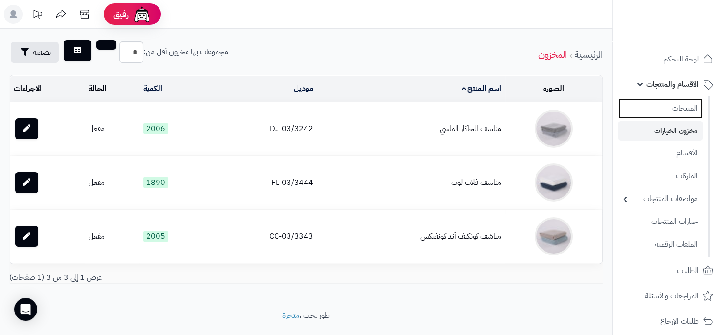
click at [688, 107] on link "المنتجات" at bounding box center [661, 108] width 84 height 20
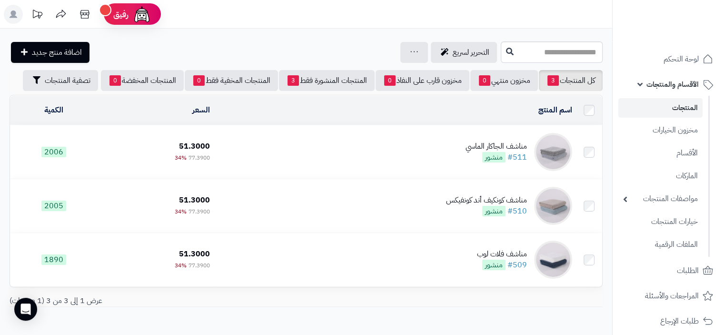
click at [686, 108] on link "المنتجات" at bounding box center [661, 108] width 84 height 20
click at [61, 59] on link "اضافة منتج جديد" at bounding box center [50, 52] width 79 height 21
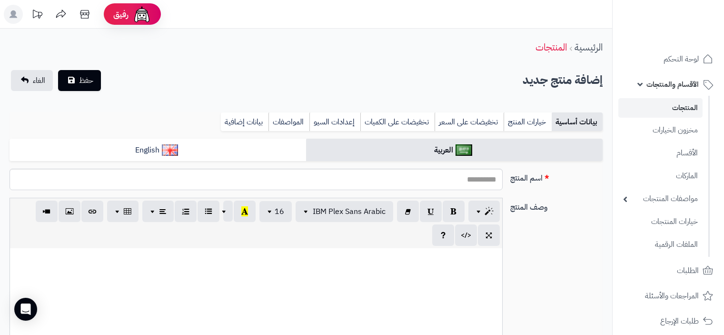
select select
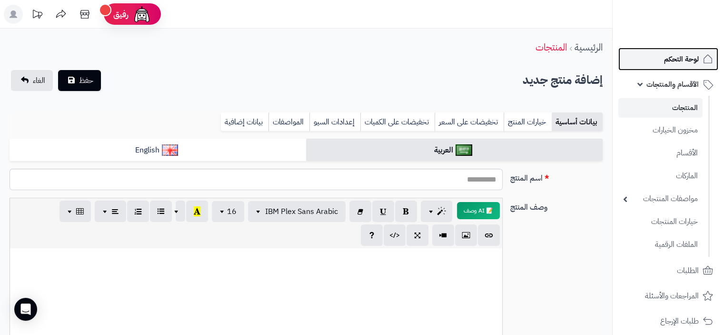
click at [686, 59] on span "لوحة التحكم" at bounding box center [681, 58] width 35 height 13
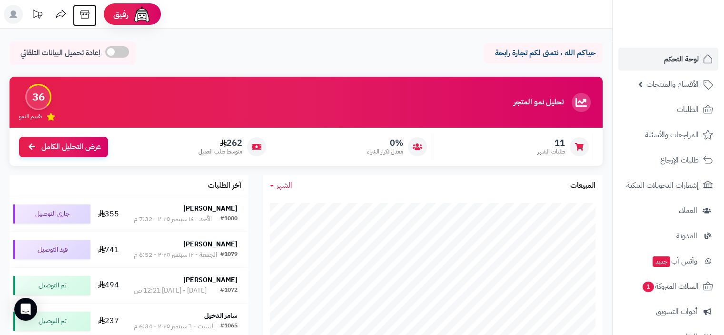
click at [88, 14] on icon at bounding box center [84, 14] width 19 height 19
click at [685, 60] on span "لوحة التحكم" at bounding box center [681, 58] width 35 height 13
click at [683, 88] on span "الأقسام والمنتجات" at bounding box center [673, 84] width 52 height 13
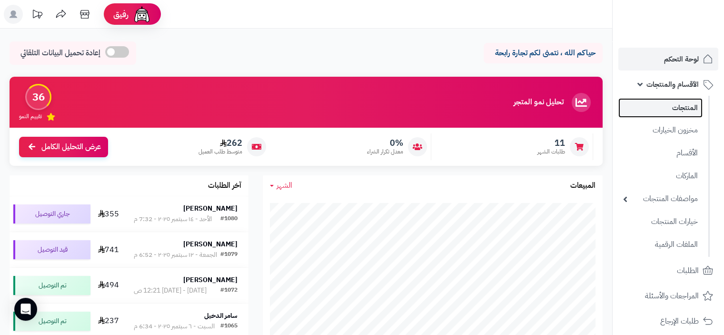
click at [681, 104] on link "المنتجات" at bounding box center [661, 108] width 84 height 20
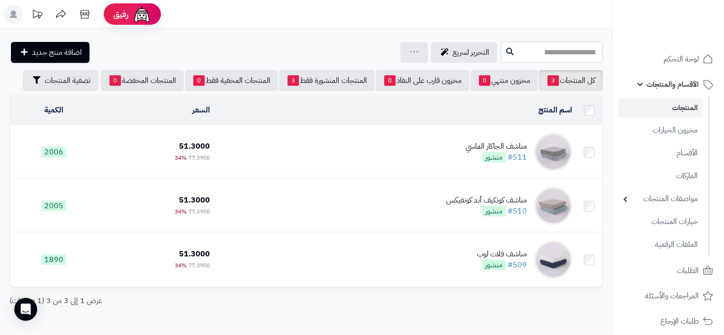
click at [684, 104] on link "المنتجات" at bounding box center [661, 108] width 84 height 20
click at [680, 106] on link "المنتجات" at bounding box center [661, 108] width 84 height 20
click at [684, 58] on span "لوحة التحكم" at bounding box center [681, 58] width 35 height 13
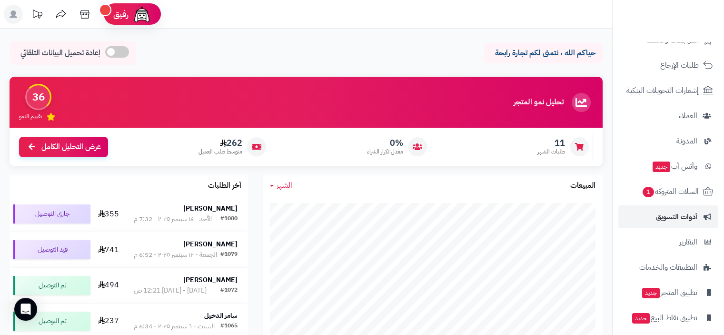
scroll to position [95, 0]
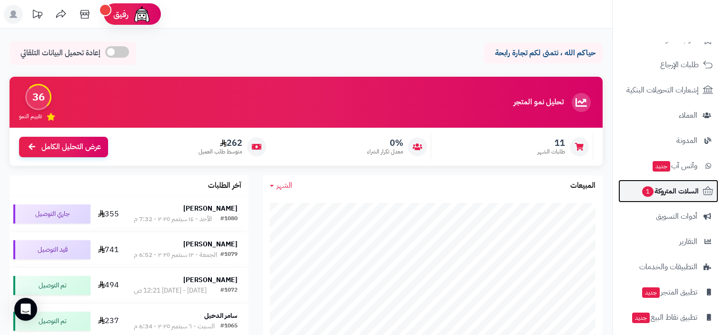
click at [672, 191] on span "السلات المتروكة 1" at bounding box center [670, 190] width 58 height 13
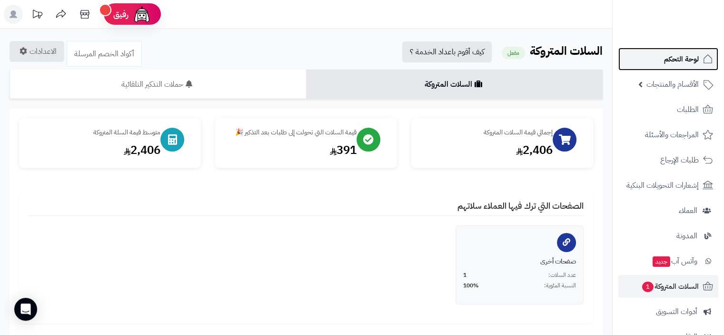
click at [679, 61] on span "لوحة التحكم" at bounding box center [681, 58] width 35 height 13
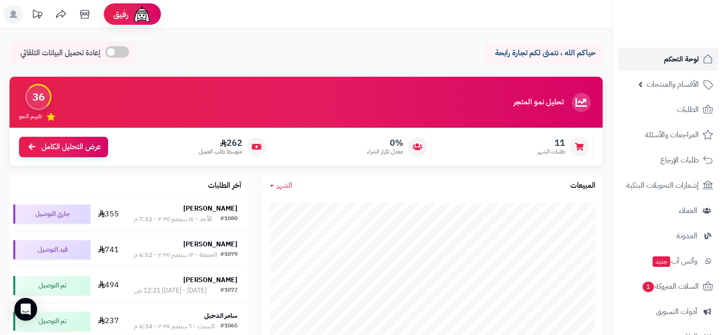
click at [680, 58] on span "لوحة التحكم" at bounding box center [681, 58] width 35 height 13
click at [693, 110] on span "الطلبات" at bounding box center [688, 109] width 22 height 13
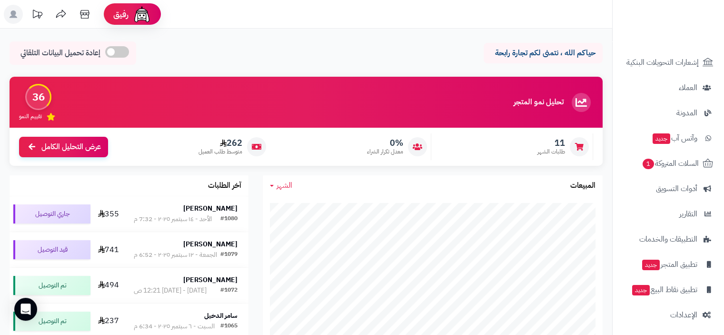
scroll to position [126, 0]
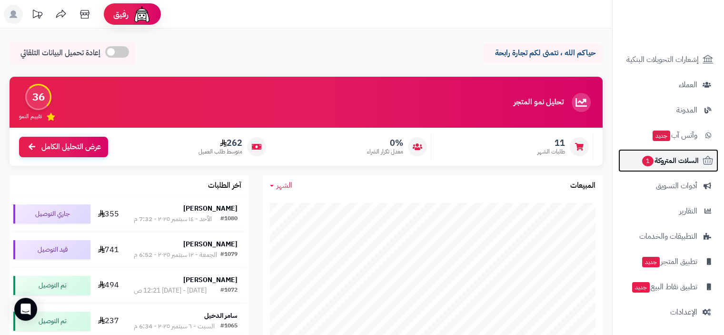
click at [678, 158] on span "السلات المتروكة 1" at bounding box center [670, 160] width 58 height 13
click at [680, 160] on span "السلات المتروكة 1" at bounding box center [670, 160] width 58 height 13
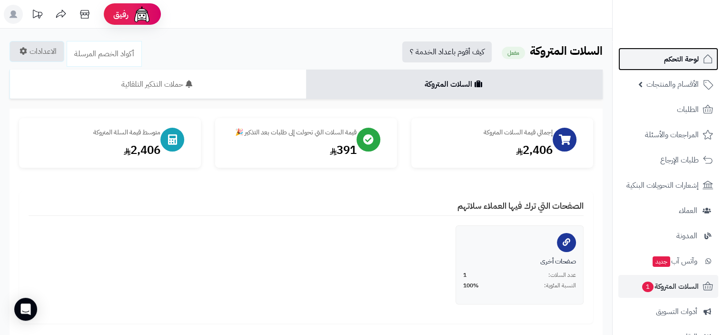
click at [686, 57] on span "لوحة التحكم" at bounding box center [681, 58] width 35 height 13
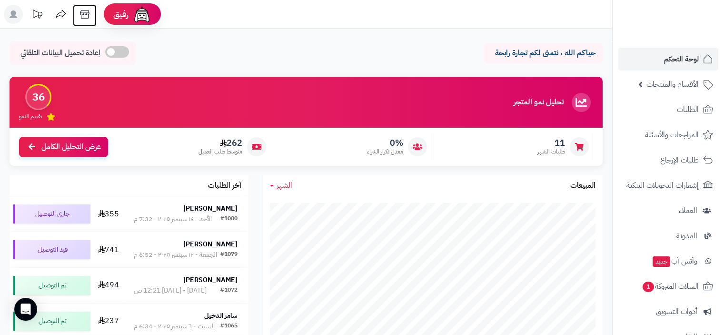
click at [86, 15] on icon at bounding box center [84, 14] width 19 height 19
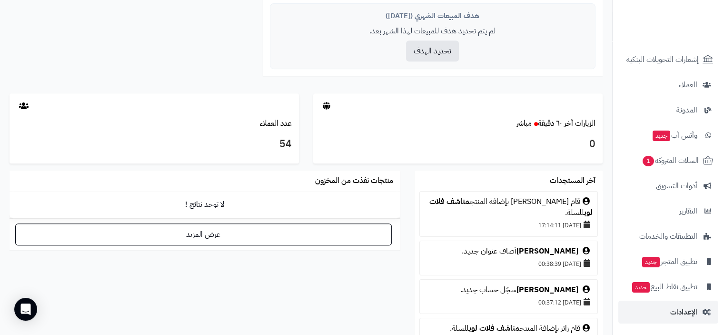
scroll to position [429, 0]
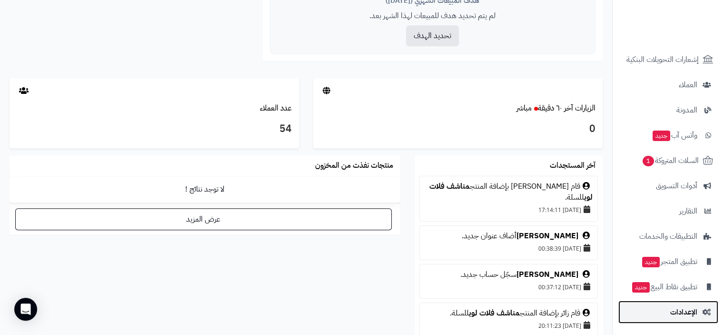
click at [688, 311] on span "الإعدادات" at bounding box center [683, 311] width 27 height 13
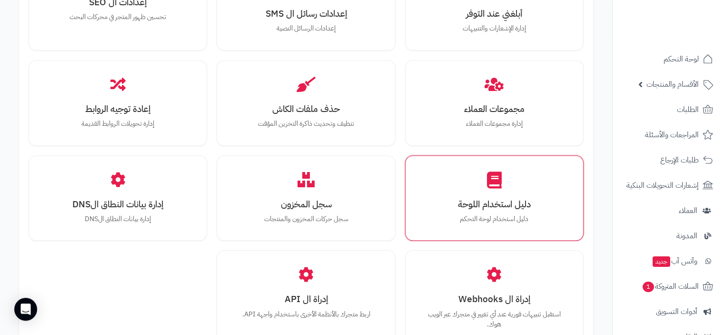
scroll to position [1163, 0]
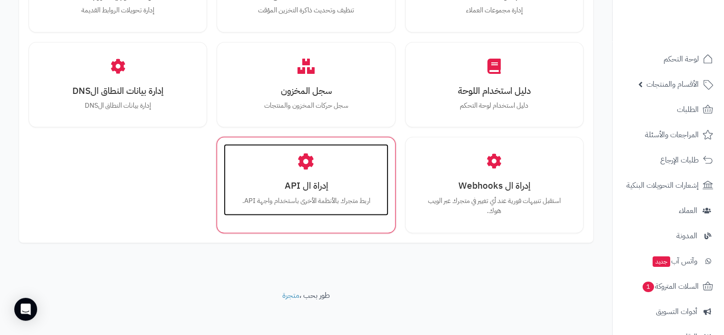
click at [317, 186] on h3 "إدراة ال API" at bounding box center [305, 185] width 145 height 10
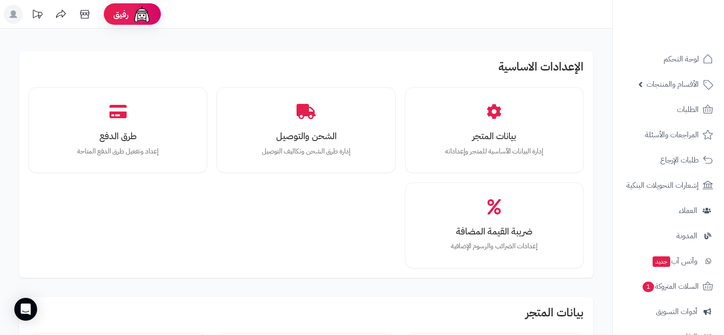
scroll to position [1163, 0]
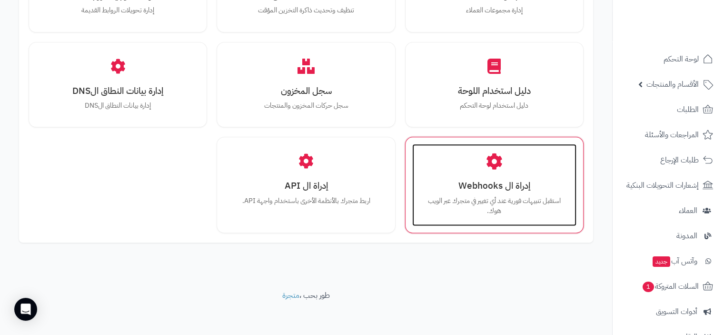
click at [488, 173] on div "إدراة ال Webhooks استقبل تنبيهات فورية عند أي تغيير في متجرك عبر الويب هوك." at bounding box center [494, 184] width 164 height 81
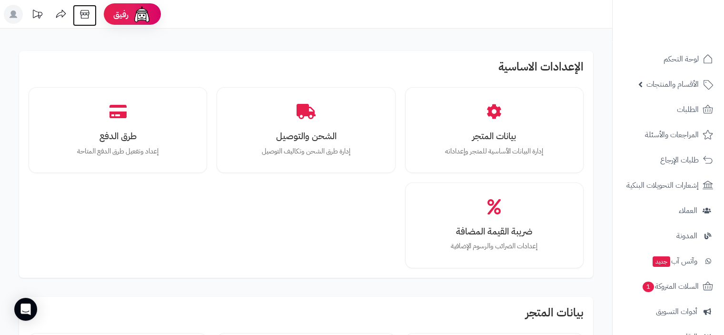
click at [86, 15] on icon at bounding box center [84, 14] width 19 height 19
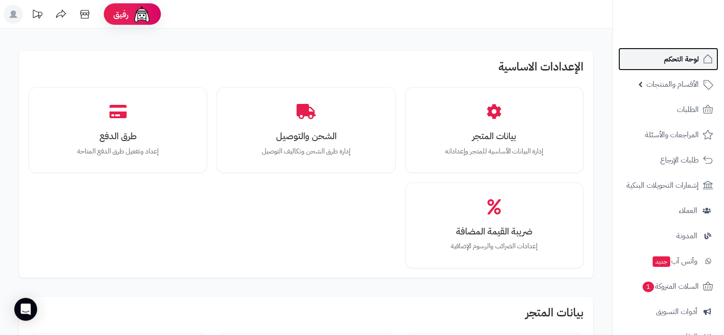
click at [689, 57] on span "لوحة التحكم" at bounding box center [681, 58] width 35 height 13
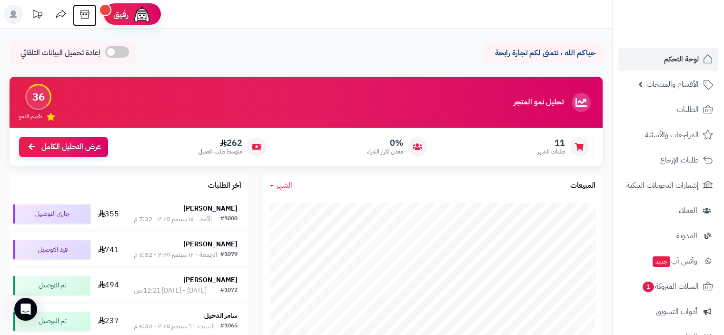
click at [82, 15] on icon at bounding box center [84, 14] width 9 height 9
click at [694, 56] on span "لوحة التحكم" at bounding box center [681, 58] width 35 height 13
click at [85, 13] on icon at bounding box center [84, 14] width 19 height 19
click at [83, 14] on icon at bounding box center [84, 14] width 9 height 9
